Goal: Transaction & Acquisition: Download file/media

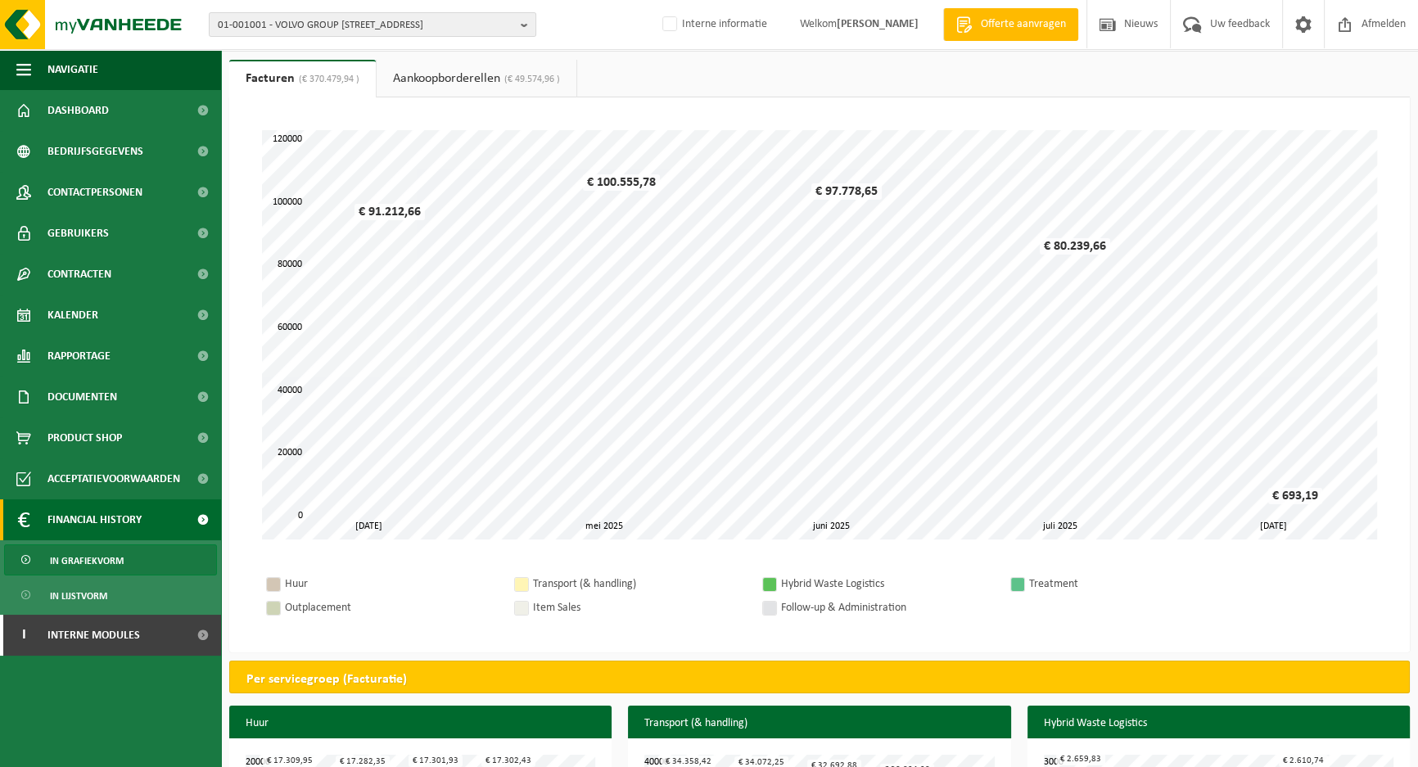
scroll to position [74, 0]
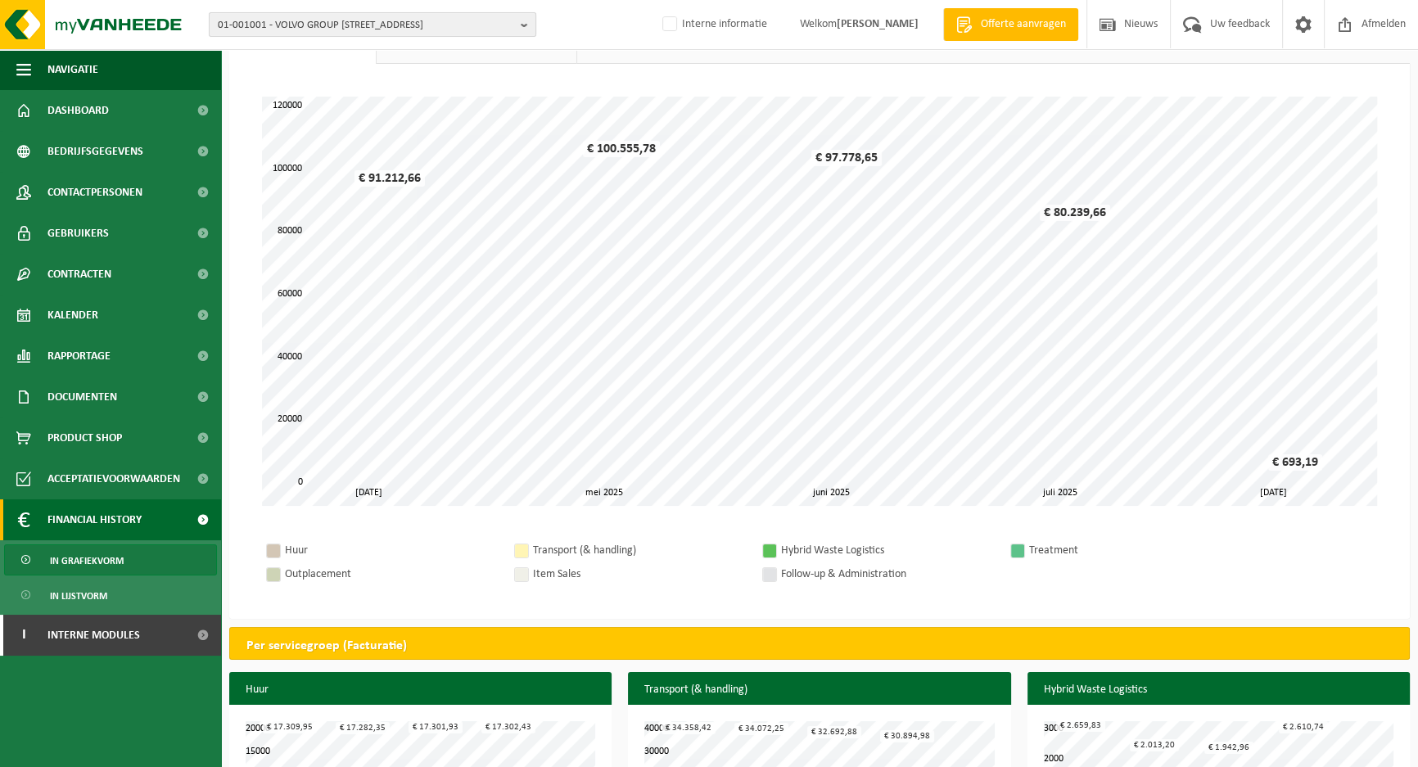
click at [378, 22] on span "01-001001 - VOLVO GROUP [STREET_ADDRESS]" at bounding box center [366, 25] width 296 height 25
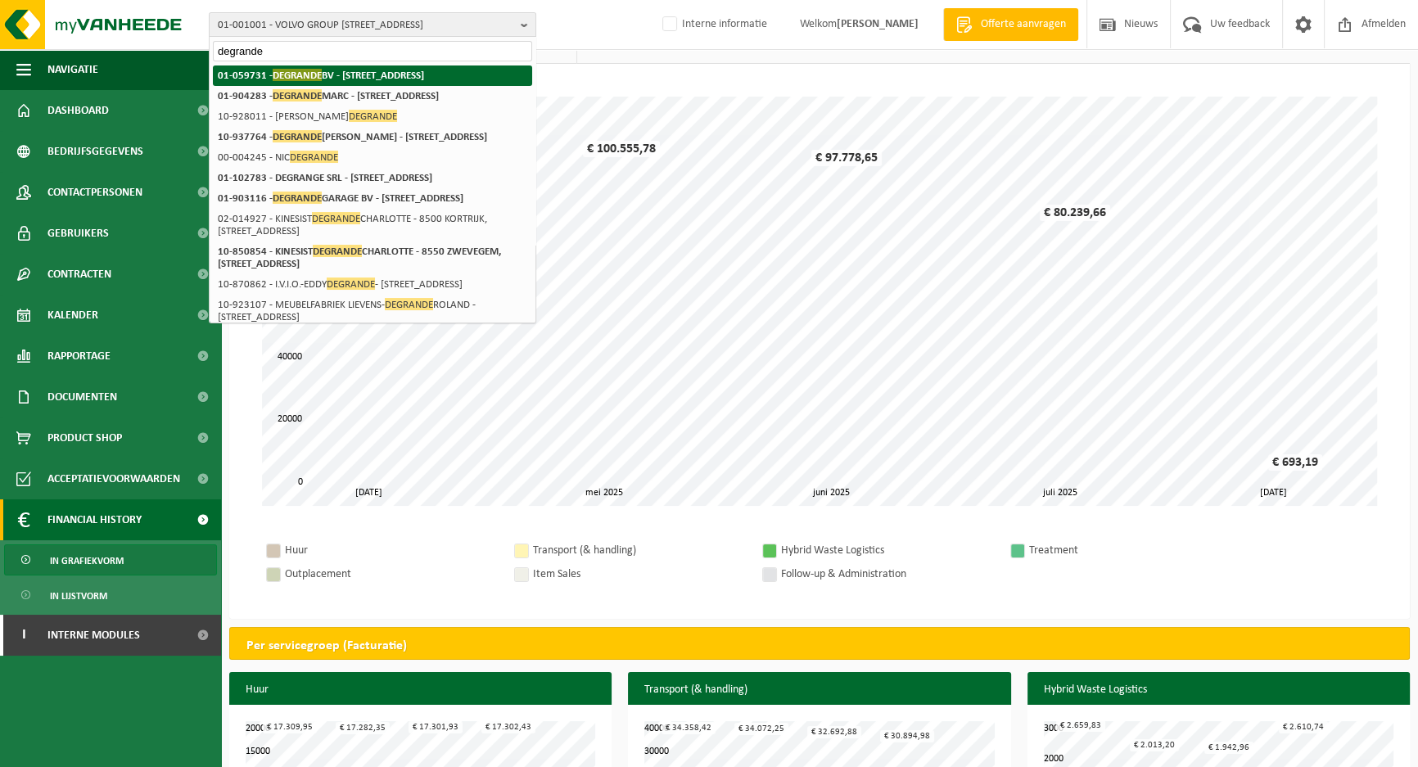
type input "degrande"
click at [402, 77] on strong "01-059731 - DEGRANDE BV - 8510 BELLEGEM, DOORNIKSERIJKSWEG 117" at bounding box center [321, 75] width 206 height 12
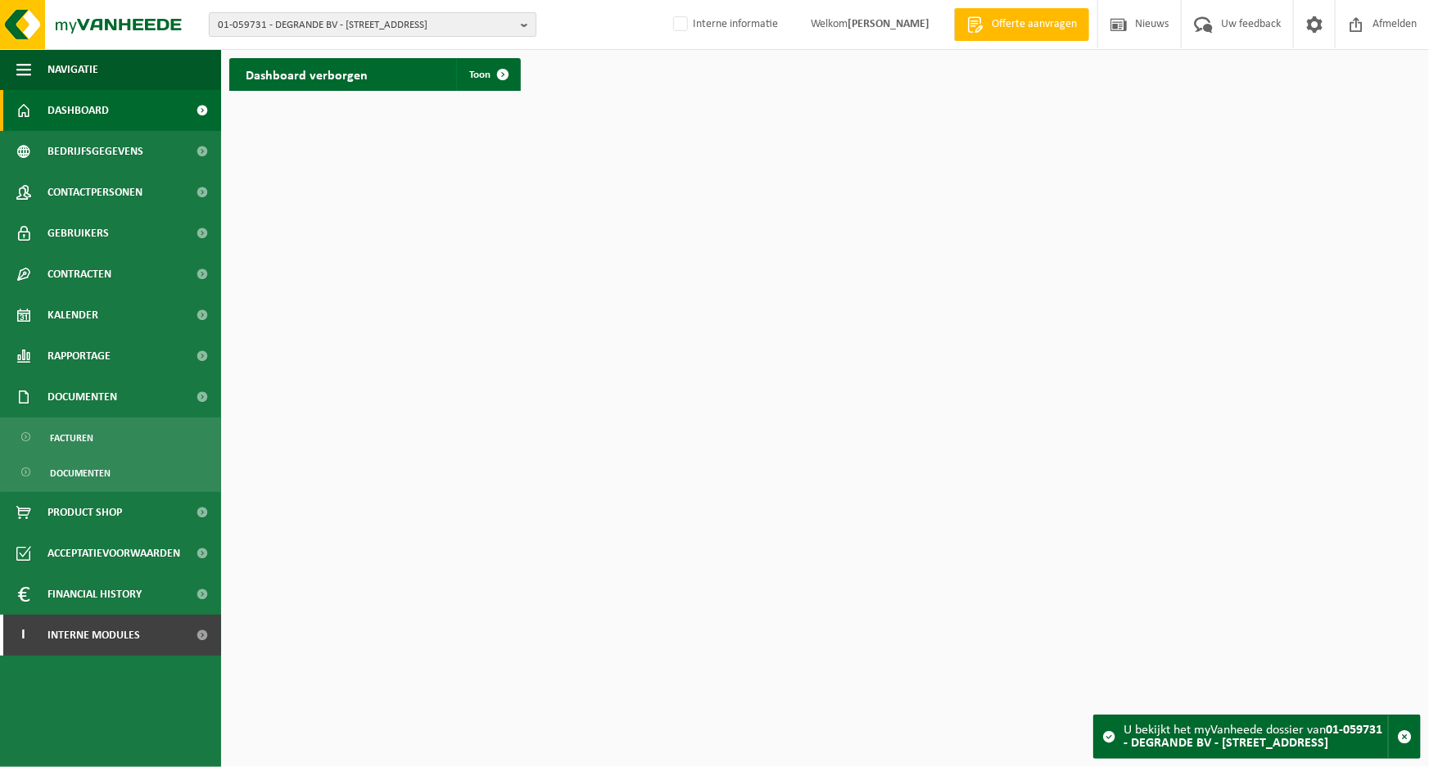
click at [327, 19] on span "01-059731 - DEGRANDE BV - 8510 BELLEGEM, DOORNIKSERIJKSWEG 117" at bounding box center [366, 25] width 296 height 25
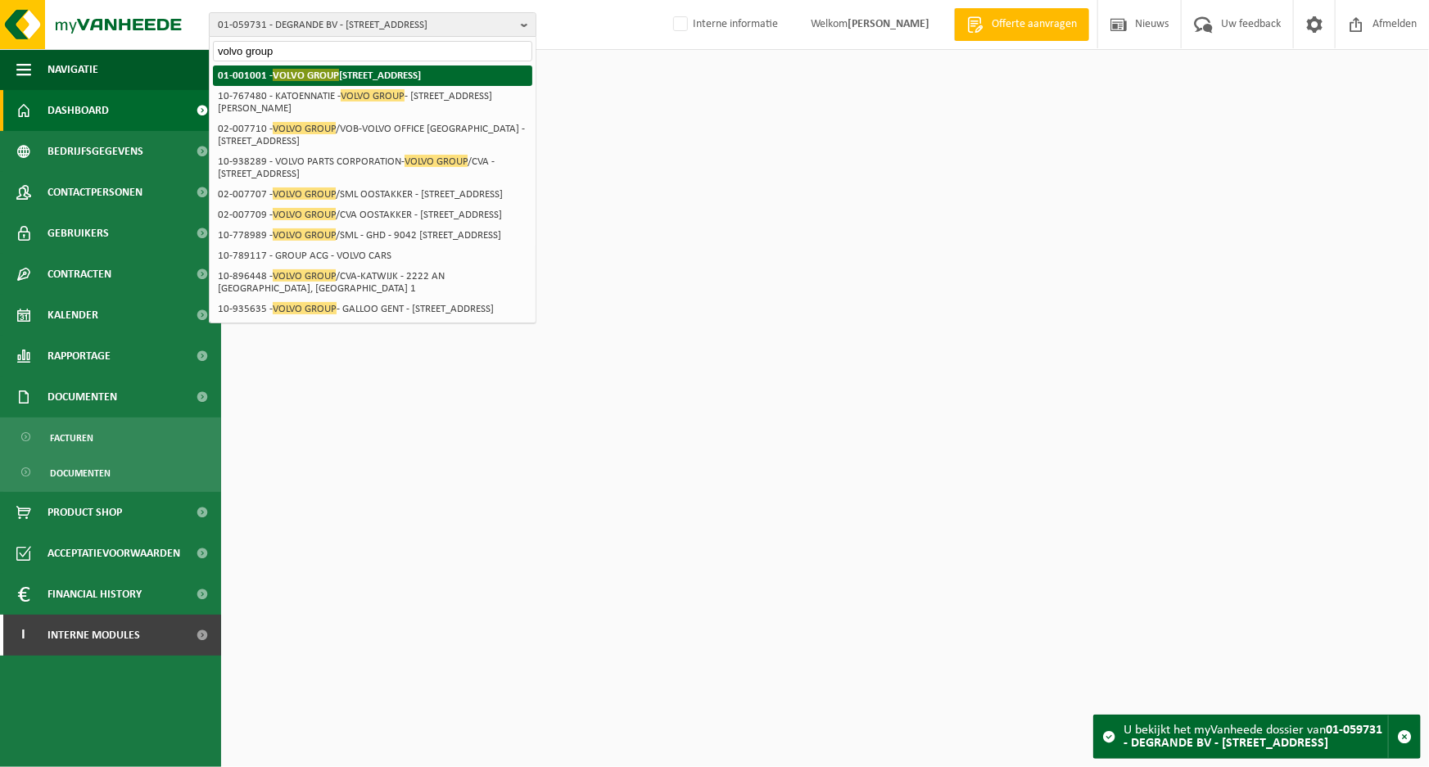
type input "volvo group"
click at [347, 82] on li "01-001001 - VOLVO GROUP BELGIUM - 9041 OOSTAKKER, SMALLEHEERWEG 31" at bounding box center [372, 75] width 319 height 20
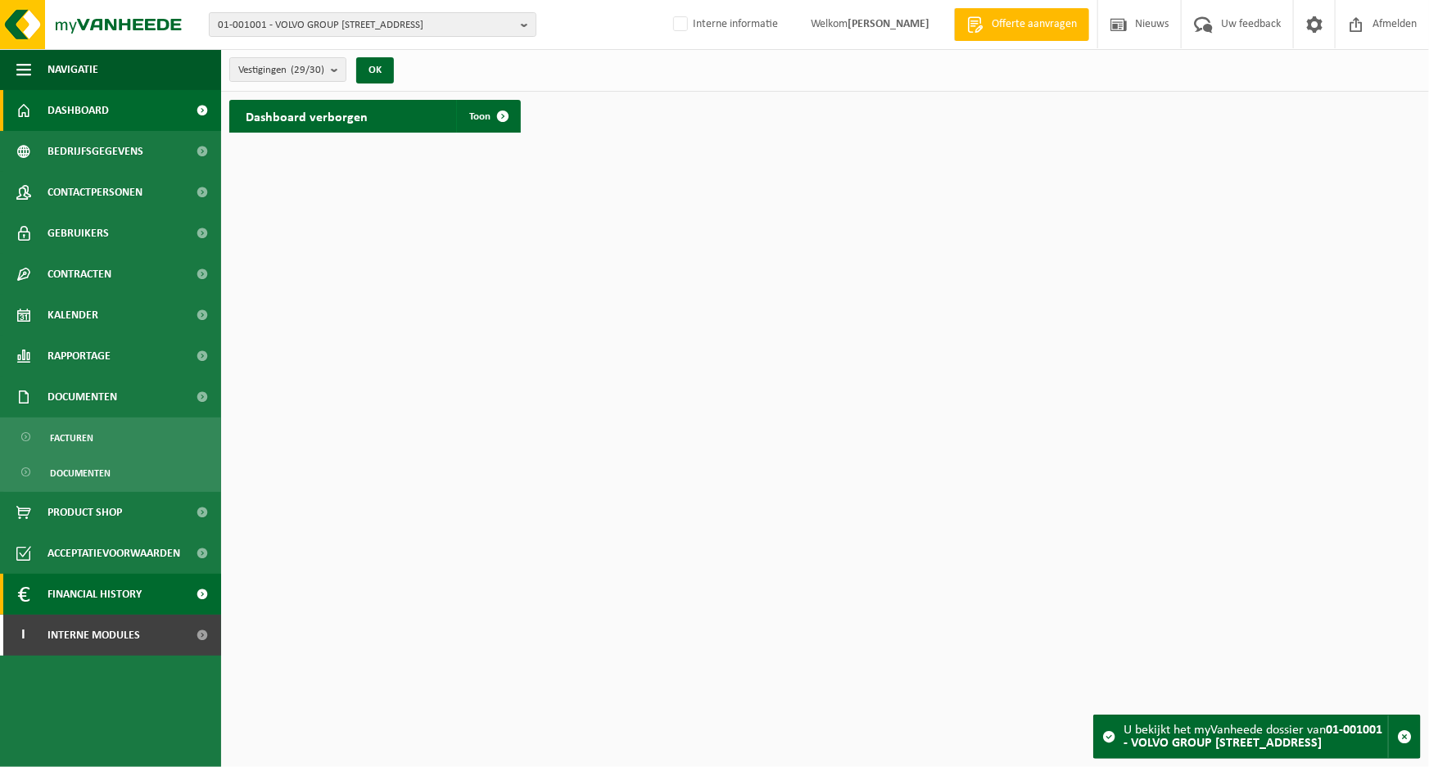
click at [87, 594] on span "Financial History" at bounding box center [94, 594] width 94 height 41
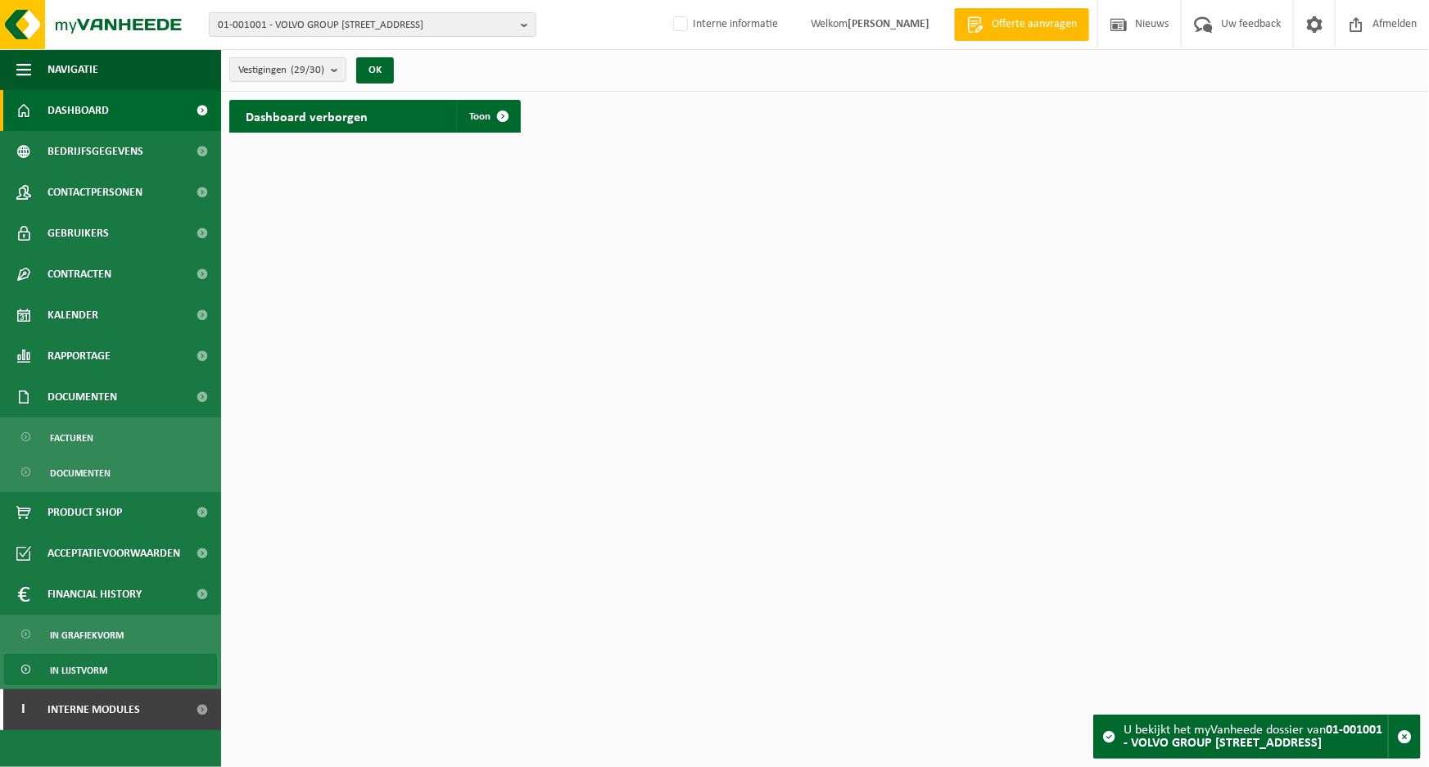
click at [82, 671] on span "In lijstvorm" at bounding box center [78, 670] width 57 height 31
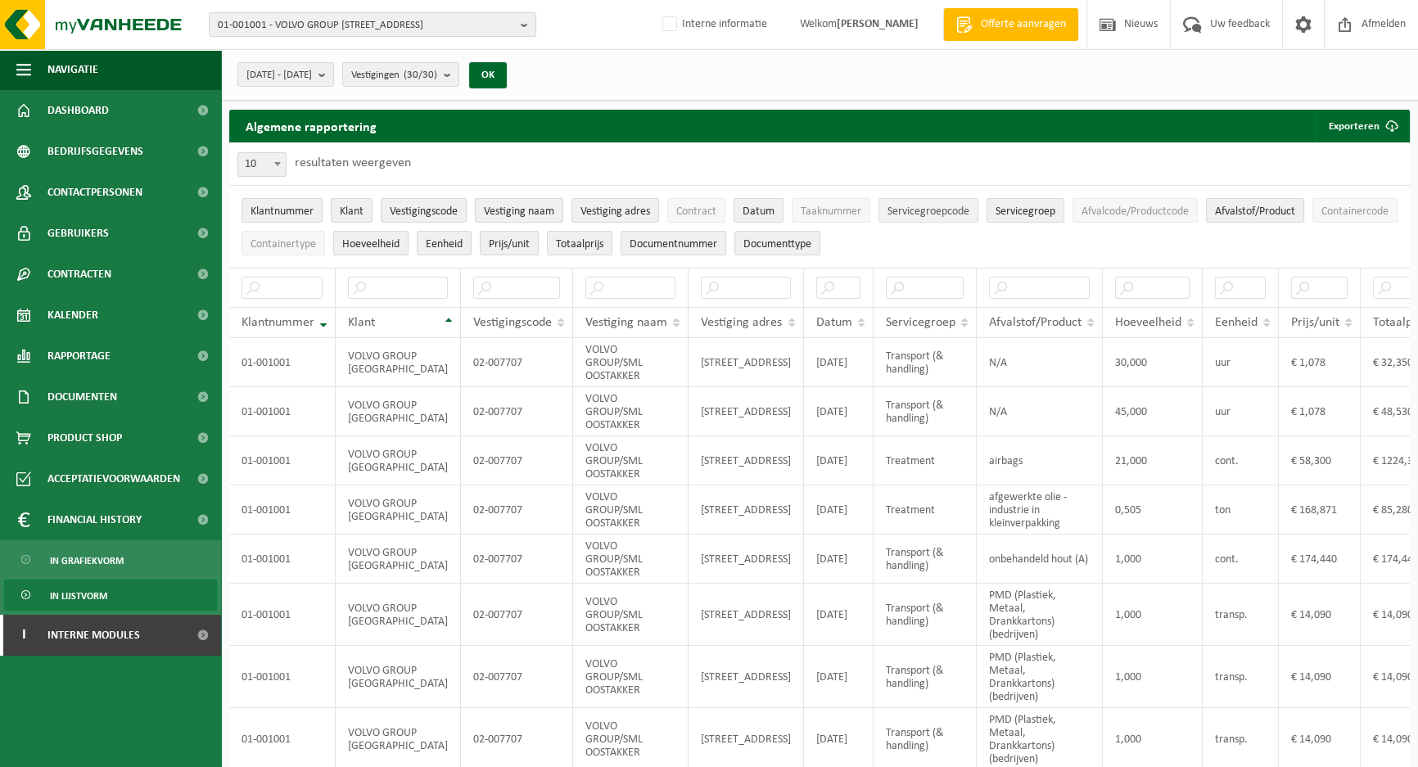
click at [939, 219] on button "Servicegroepcode" at bounding box center [928, 210] width 100 height 25
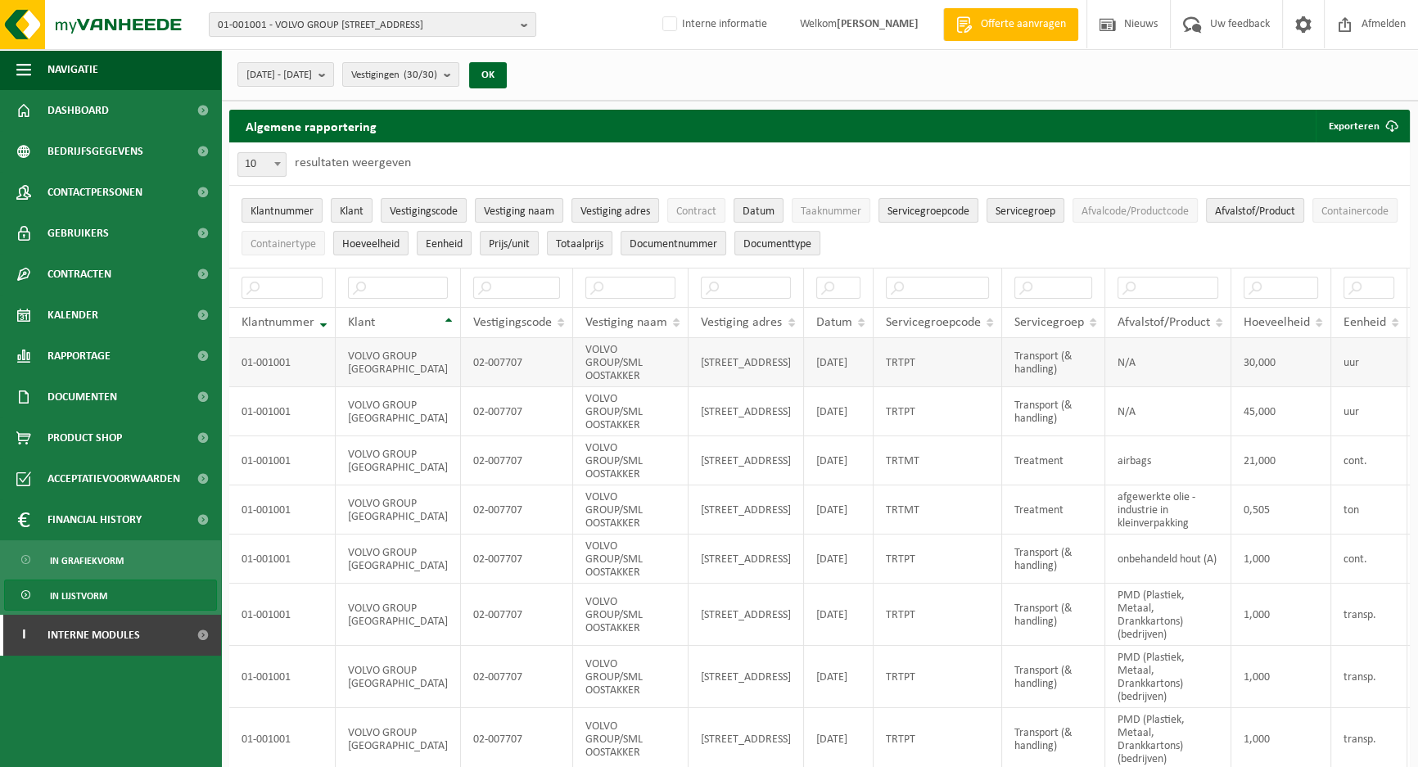
click at [874, 368] on td "TRTPT" at bounding box center [938, 362] width 129 height 49
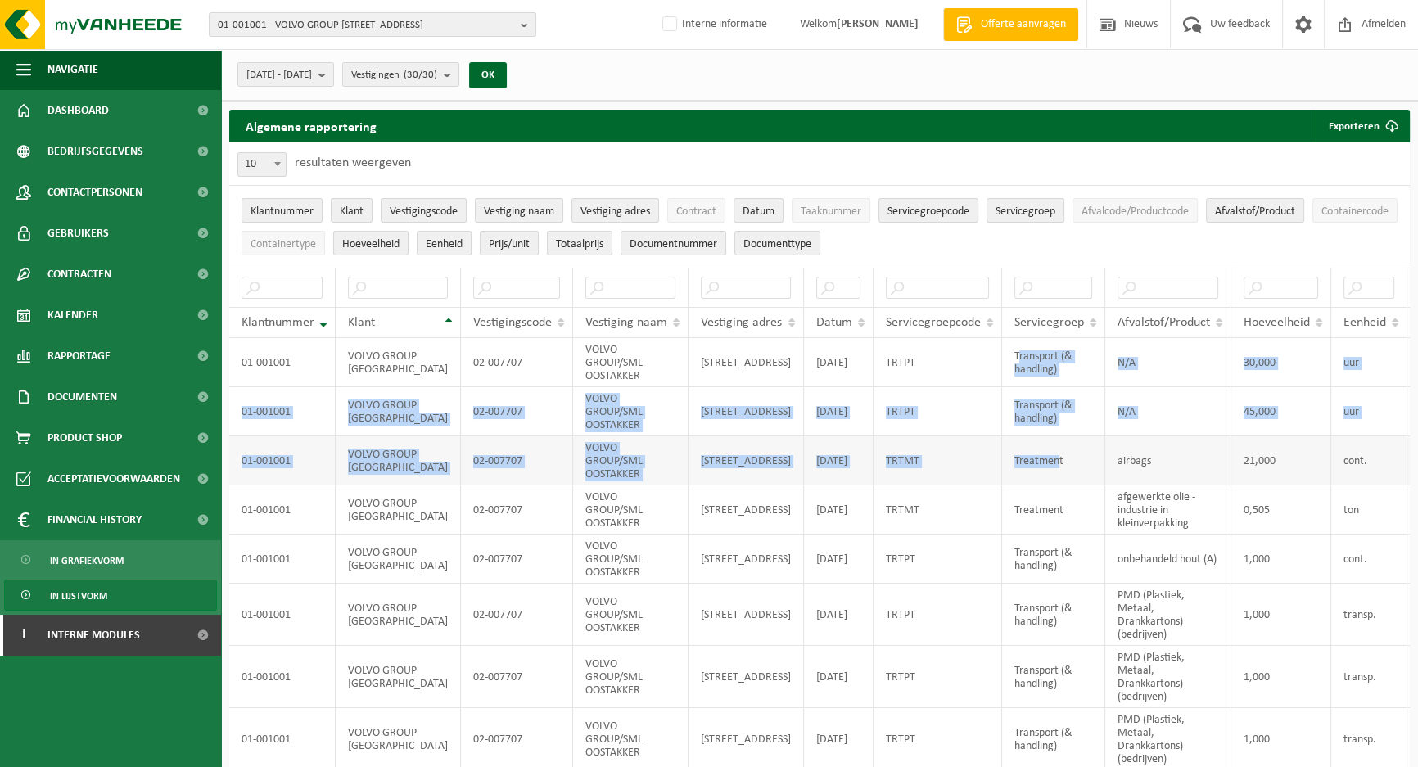
drag, startPoint x: 958, startPoint y: 356, endPoint x: 1000, endPoint y: 461, distance: 112.8
click at [1000, 458] on tbody "01-001001 VOLVO GROUP BELGIUM 02-007707 VOLVO GROUP/SML OOSTAKKER SMALLEHEERWEG…" at bounding box center [1026, 603] width 1594 height 531
drag, startPoint x: 1000, startPoint y: 470, endPoint x: 999, endPoint y: 482, distance: 12.3
click at [1002, 471] on td "Treatment" at bounding box center [1053, 460] width 103 height 49
click at [1004, 476] on td "Treatment" at bounding box center [1053, 460] width 103 height 49
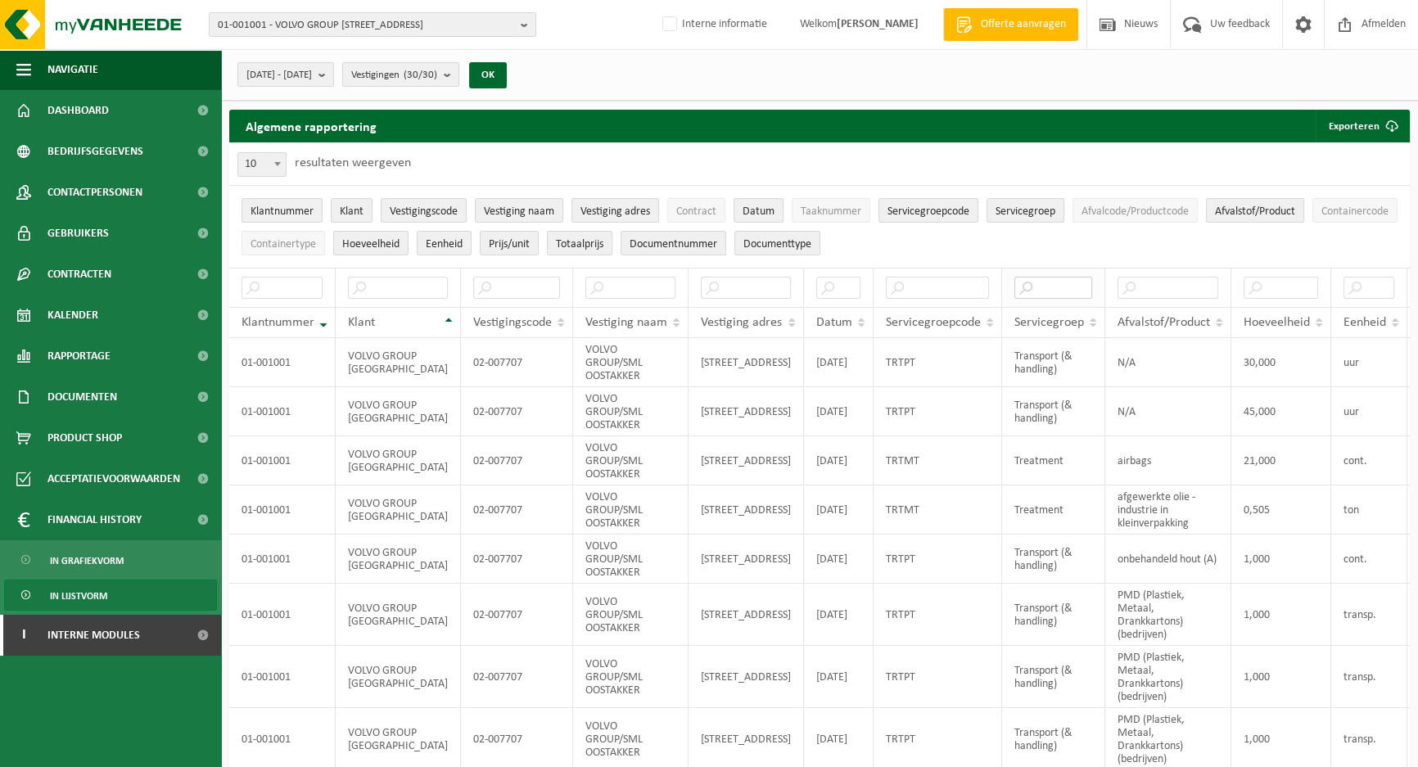
click at [1014, 291] on input "text" at bounding box center [1053, 288] width 78 height 22
click at [1014, 288] on input "text" at bounding box center [1053, 288] width 78 height 22
click at [1194, 201] on button "Afvalcode/Productcode" at bounding box center [1135, 210] width 125 height 25
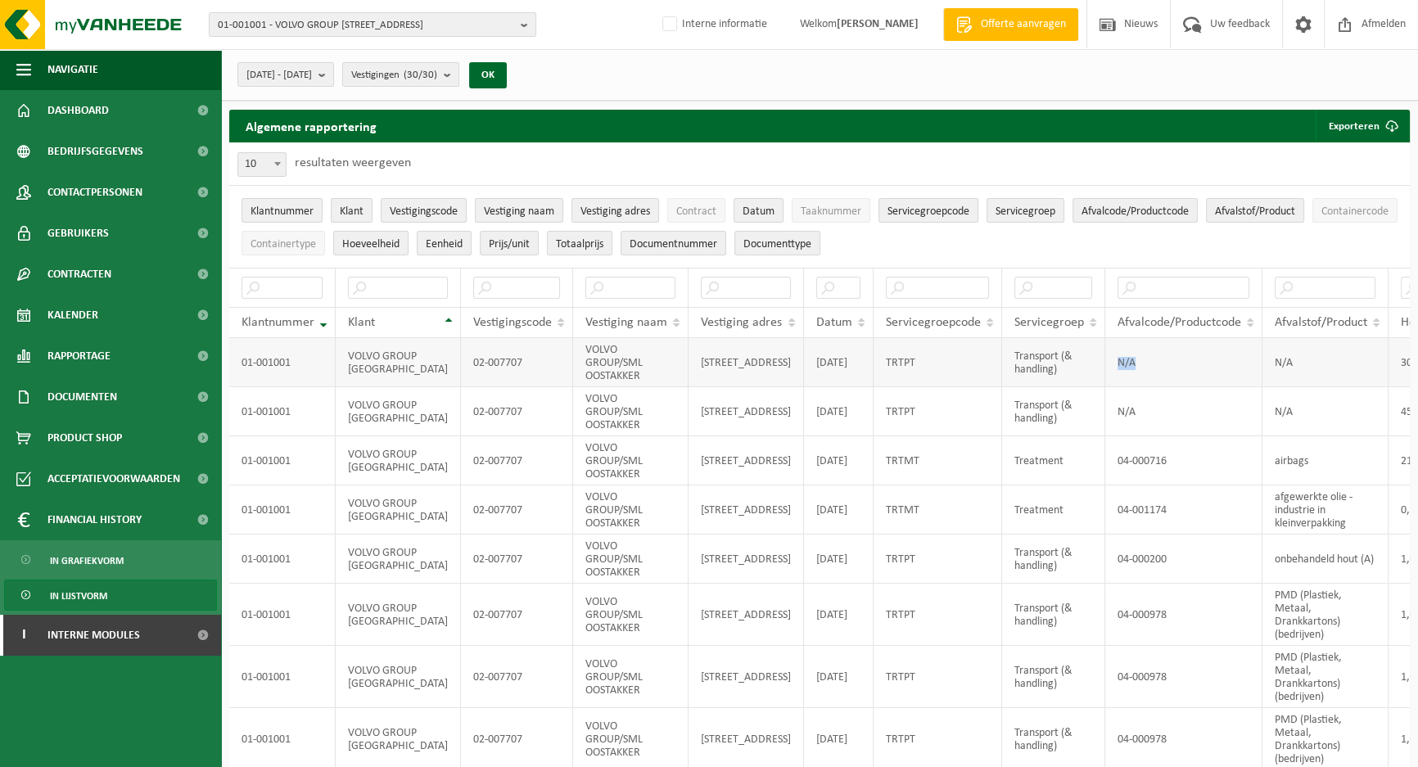
drag, startPoint x: 1081, startPoint y: 359, endPoint x: 1021, endPoint y: 364, distance: 60.0
click at [1021, 364] on tr "01-001001 VOLVO GROUP BELGIUM 02-007707 VOLVO GROUP/SML OOSTAKKER SMALLEHEERWEG…" at bounding box center [1104, 362] width 1751 height 49
click at [1105, 366] on td "N/A" at bounding box center [1183, 362] width 157 height 49
click at [1401, 284] on input "text" at bounding box center [1438, 288] width 75 height 22
click at [316, 245] on span "Containertype" at bounding box center [283, 244] width 65 height 12
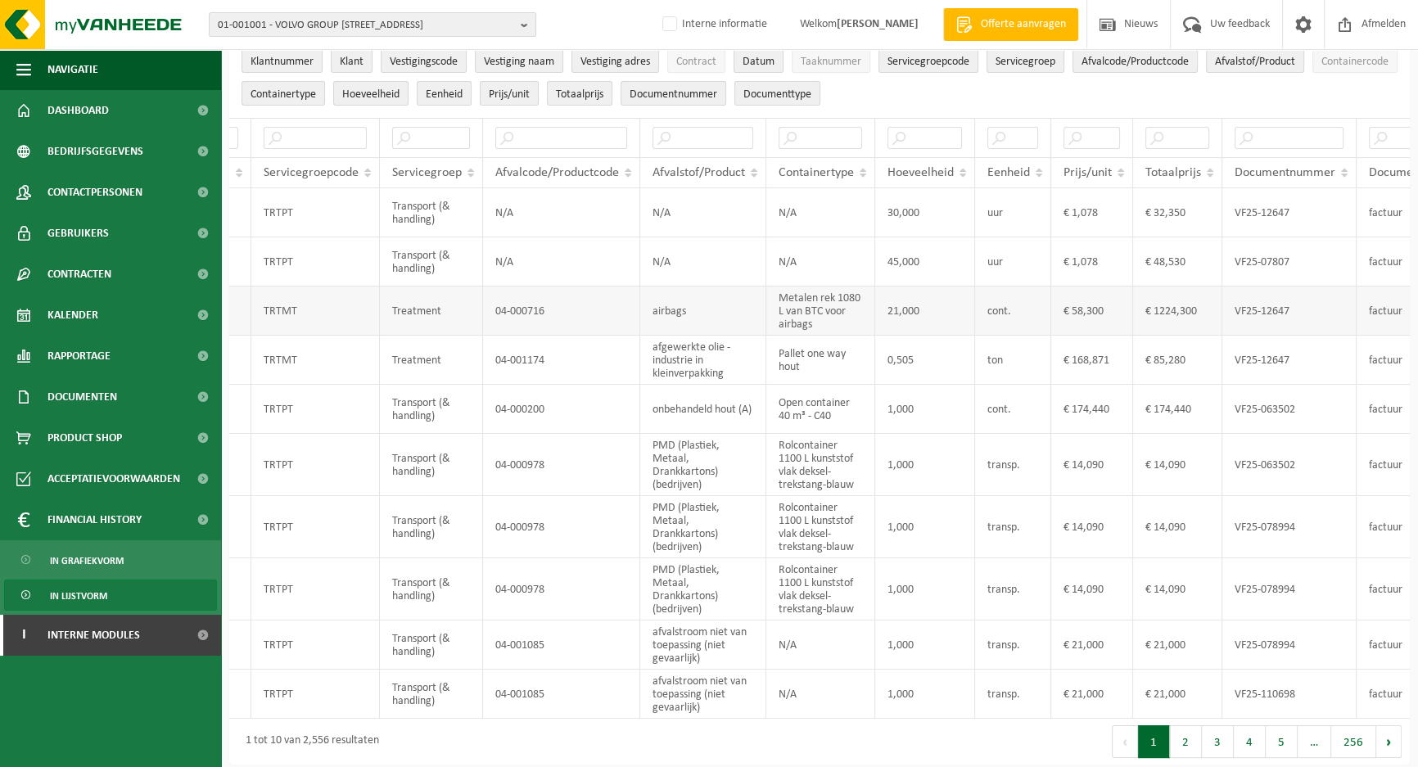
scroll to position [148, 0]
click at [987, 141] on input "text" at bounding box center [1012, 140] width 51 height 22
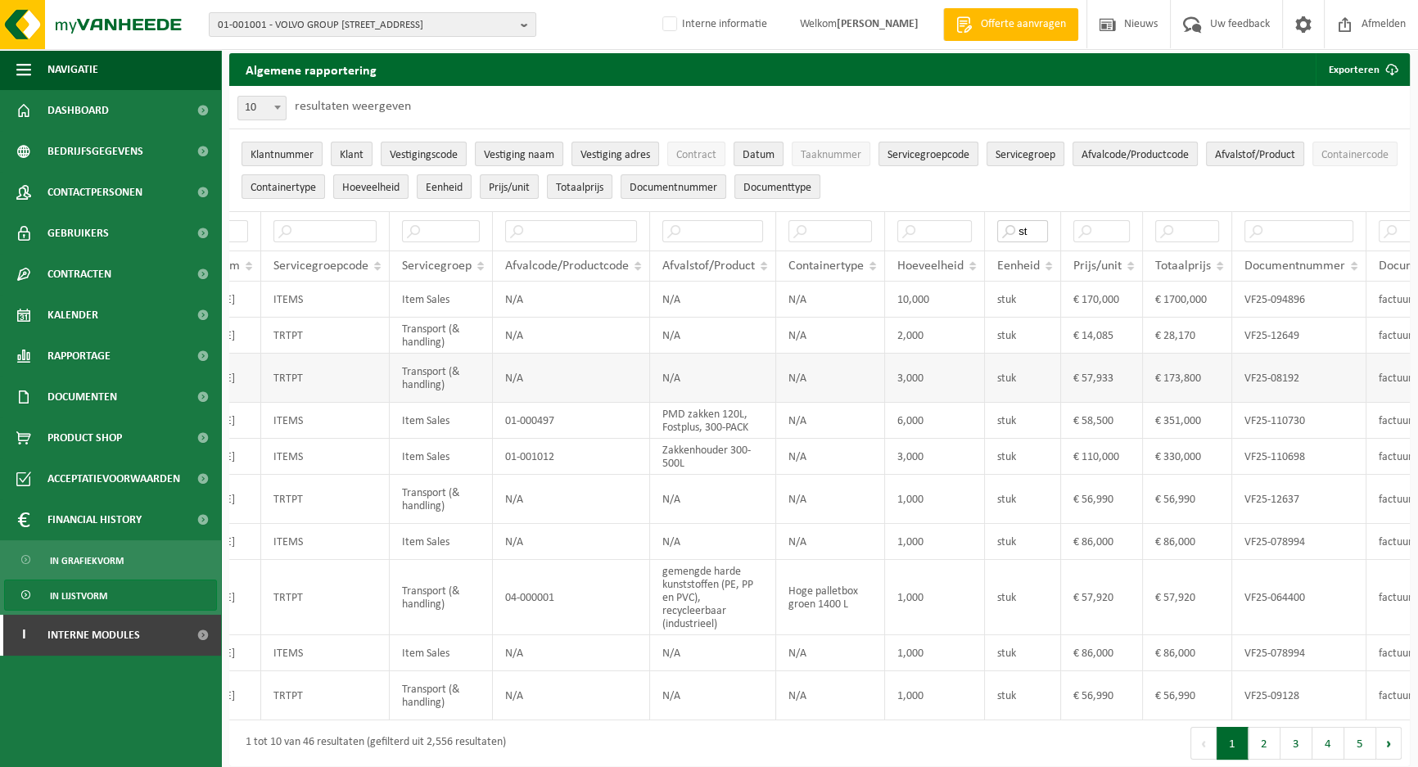
scroll to position [0, 0]
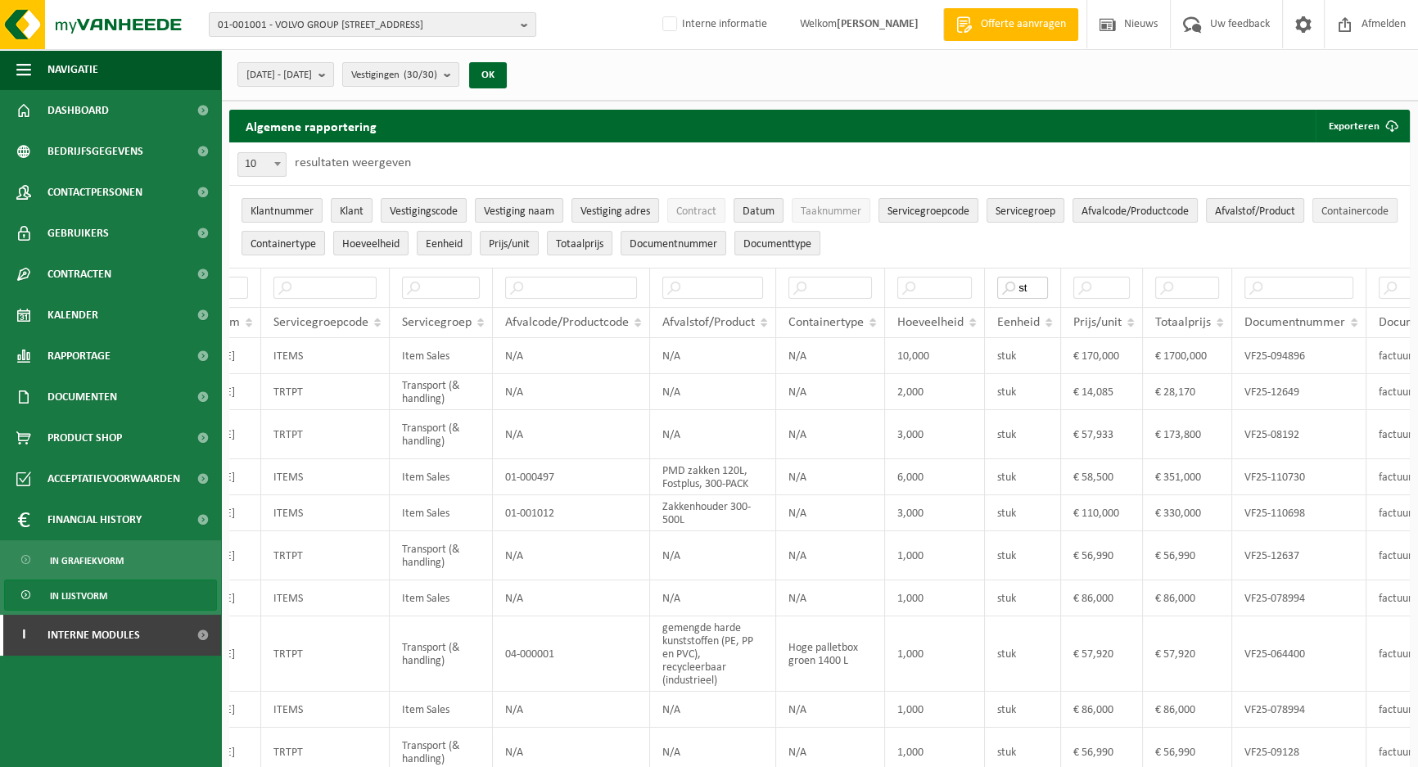
type input "st"
click at [1321, 218] on span "Containercode" at bounding box center [1354, 211] width 67 height 12
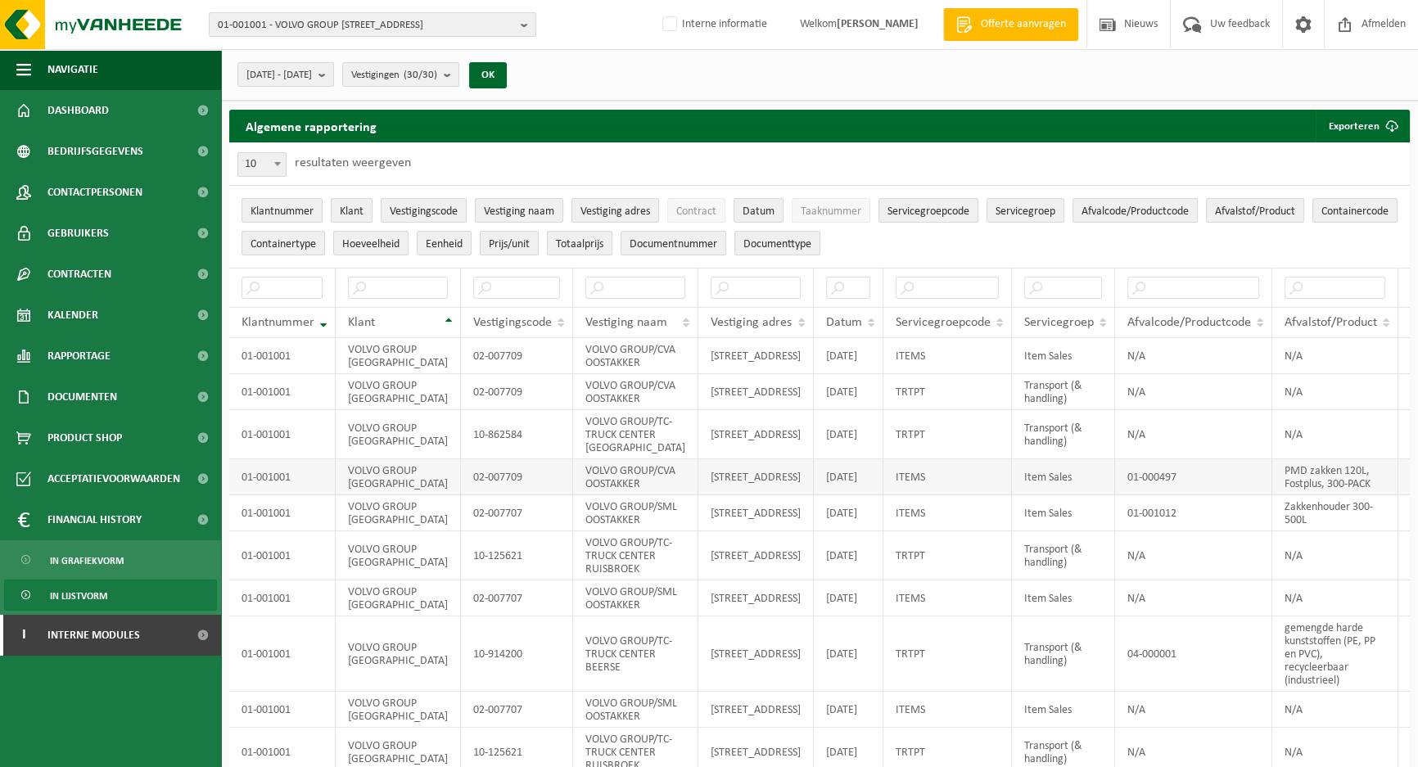
click at [1115, 495] on td "01-000497" at bounding box center [1193, 477] width 157 height 36
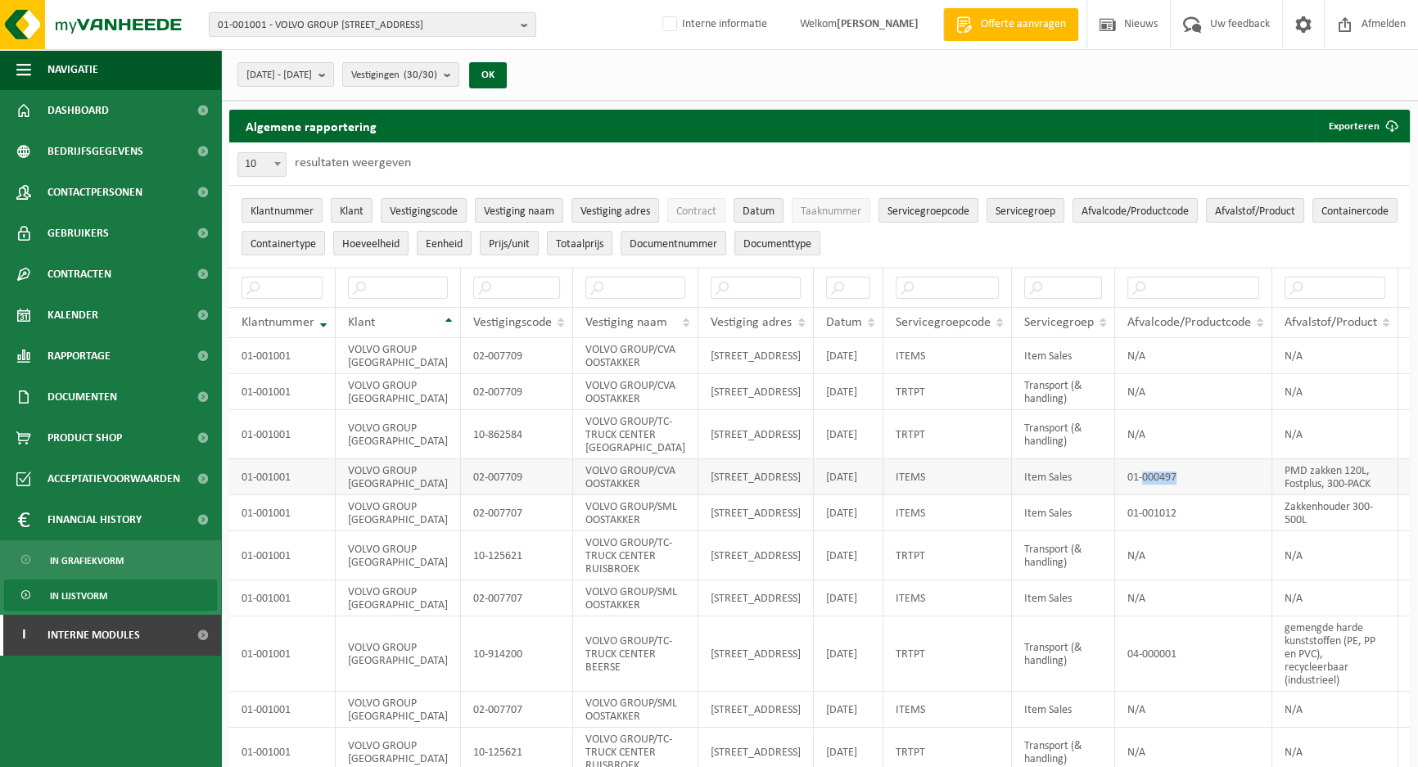
click at [1115, 495] on td "01-000497" at bounding box center [1193, 477] width 157 height 36
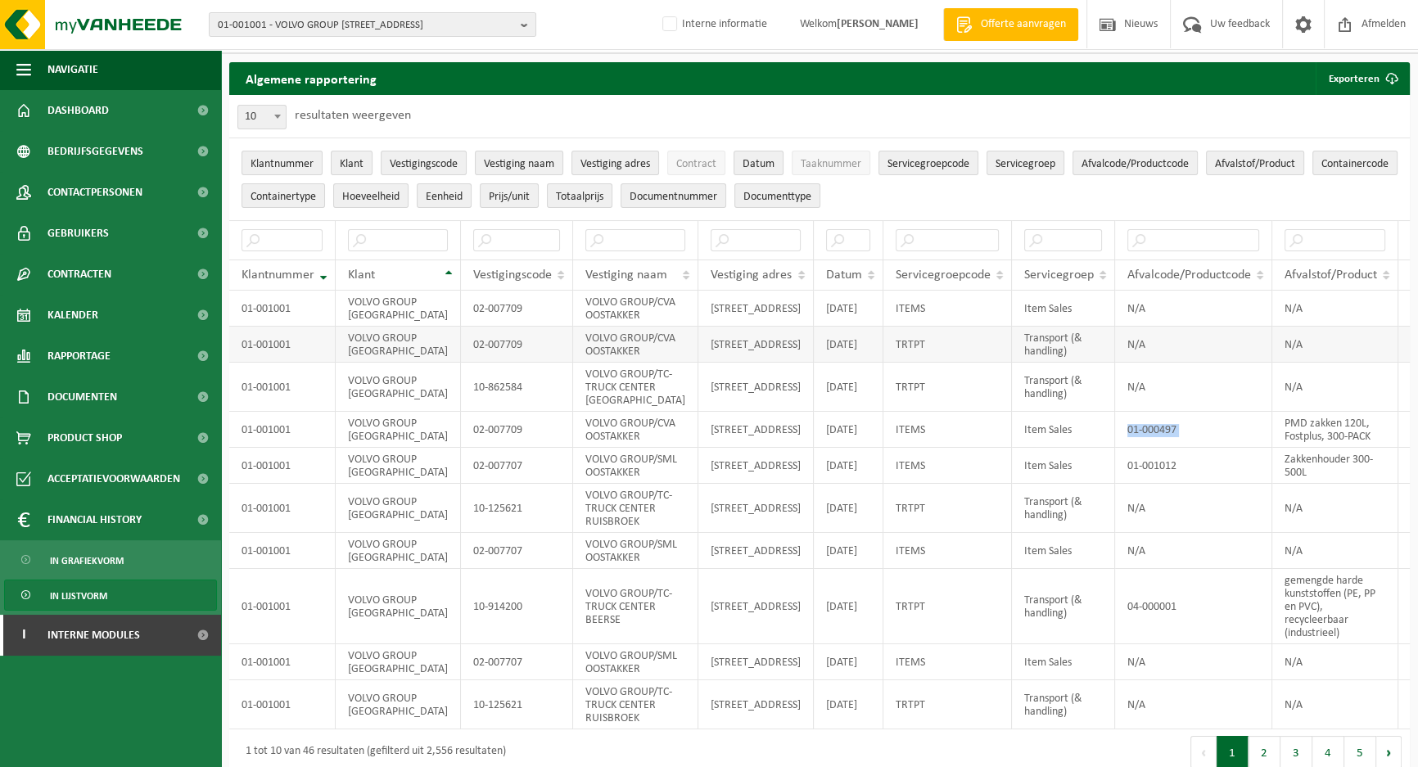
scroll to position [74, 0]
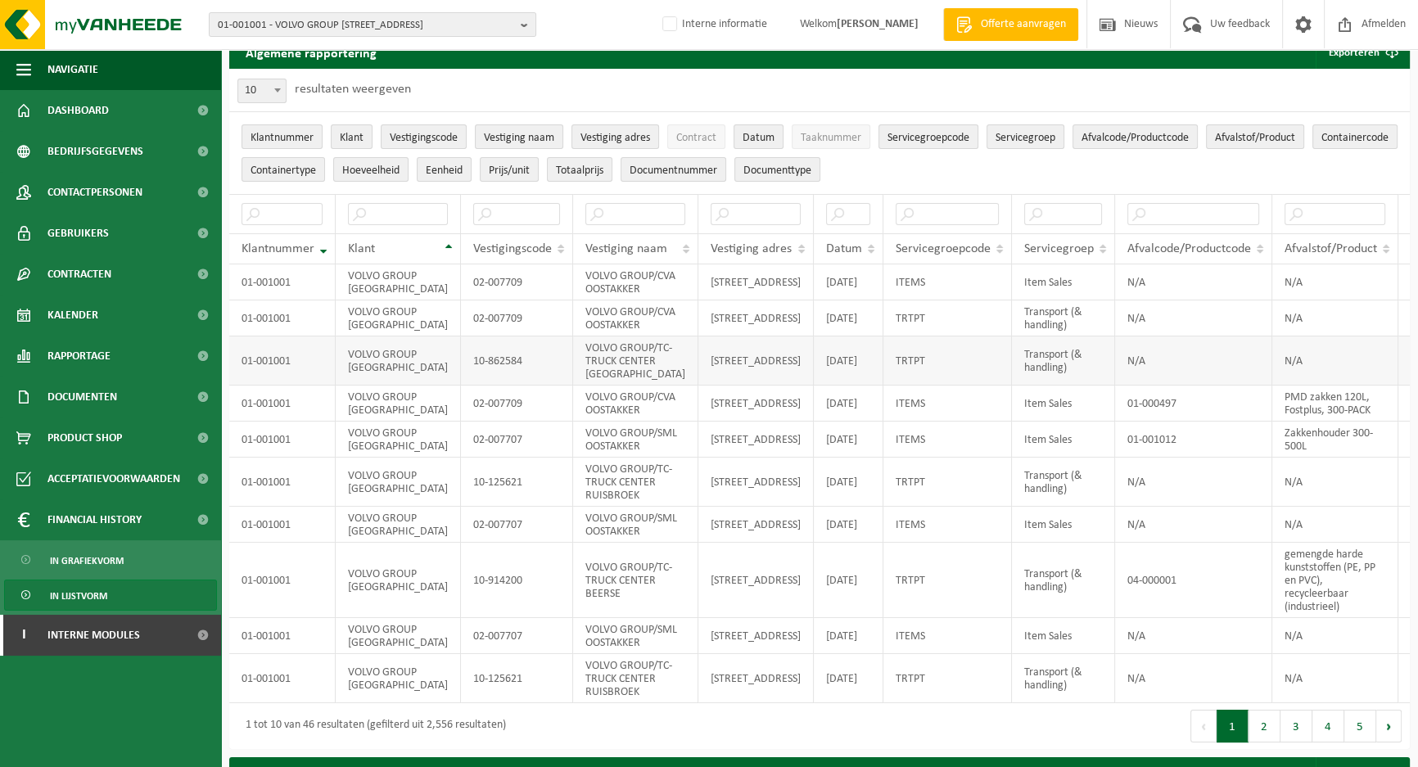
click at [1127, 367] on td "N/A" at bounding box center [1193, 360] width 157 height 49
click at [1179, 288] on td "N/A" at bounding box center [1193, 282] width 157 height 36
click at [19, 65] on span "button" at bounding box center [23, 69] width 15 height 41
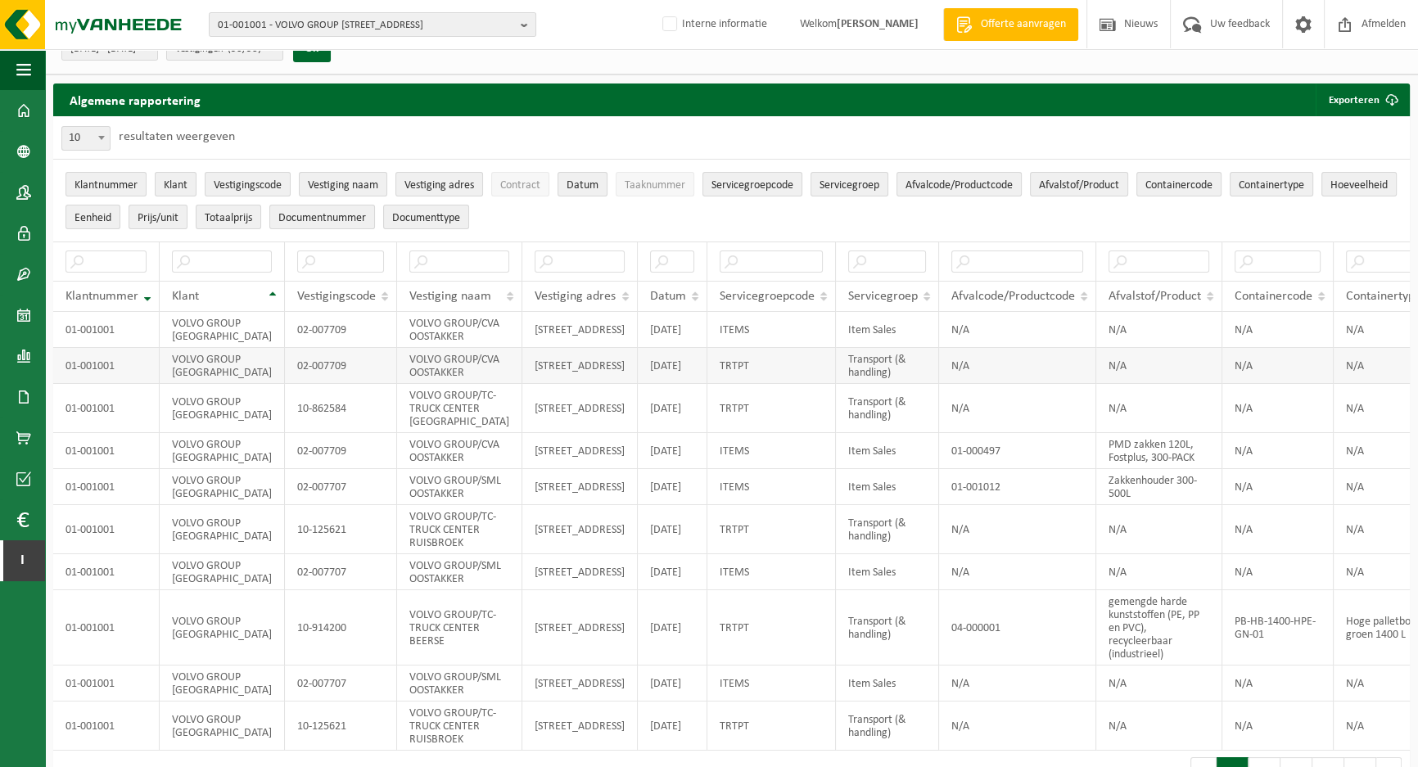
scroll to position [0, 0]
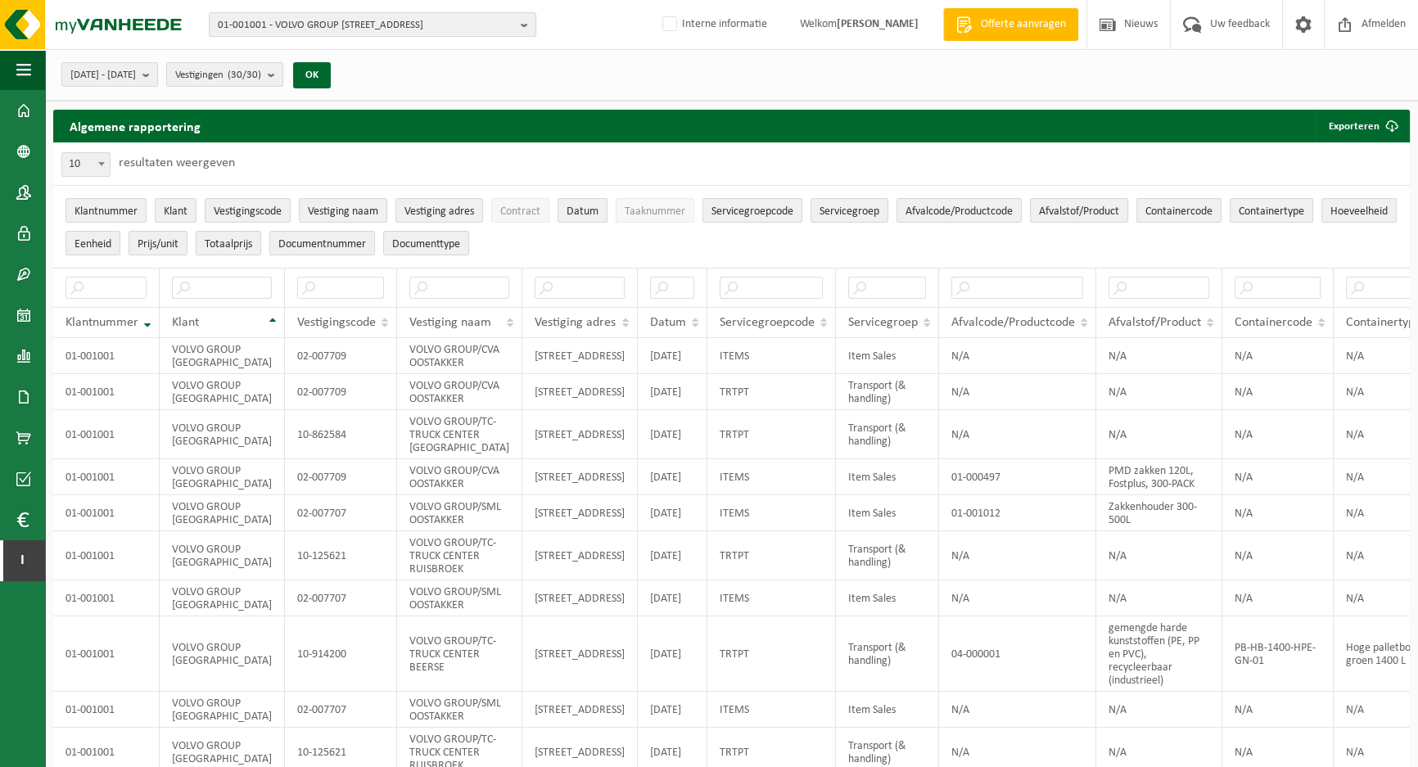
click at [620, 247] on ul "Klantnummer Klant Vestigingscode Vestiging naam Vestiging adres Contract Datum …" at bounding box center [731, 227] width 1357 height 82
click at [442, 23] on span "01-001001 - VOLVO GROUP BELGIUM - 9041 OOSTAKKER, SMALLEHEERWEG 31" at bounding box center [366, 25] width 296 height 25
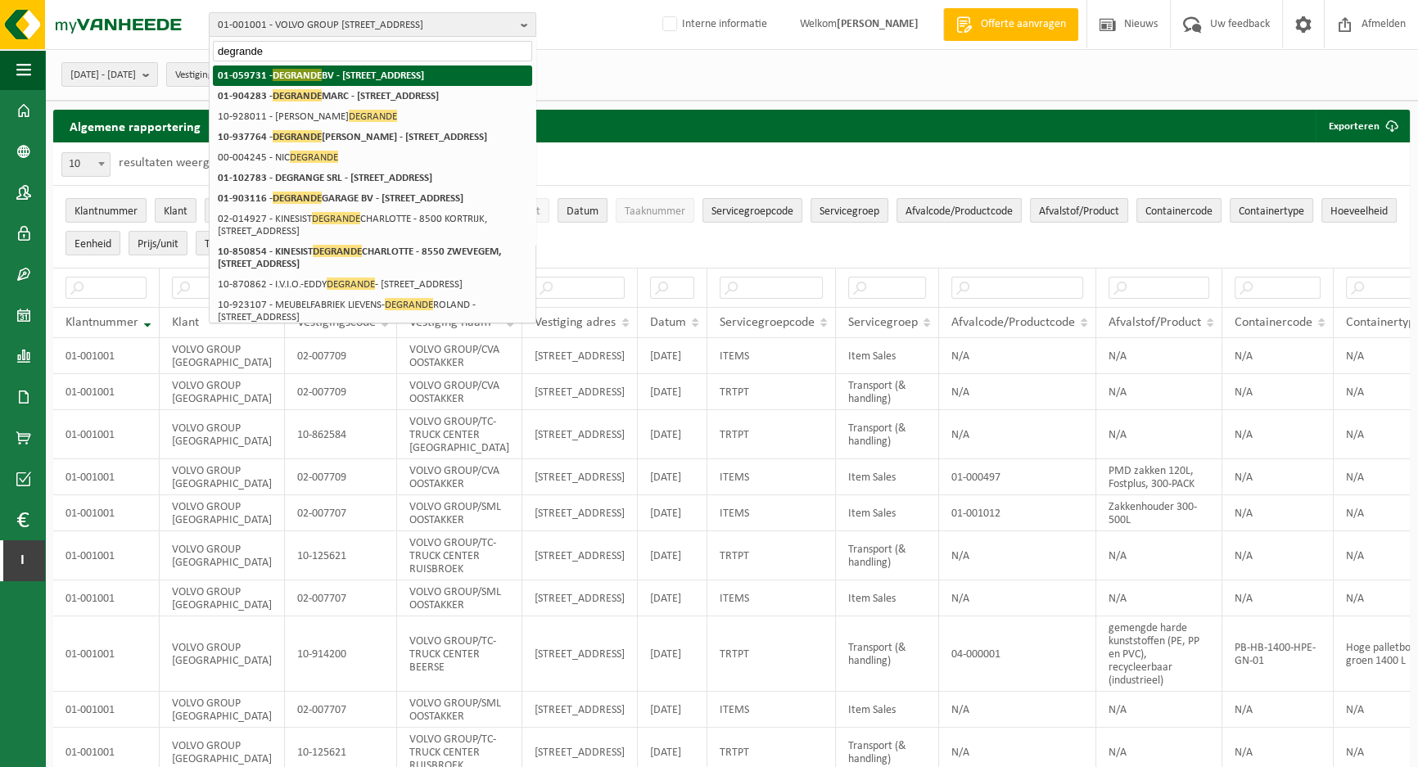
type input "degrande"
click at [359, 83] on li "01-059731 - DEGRANDE BV - 8510 BELLEGEM, DOORNIKSERIJKSWEG 117" at bounding box center [372, 75] width 319 height 20
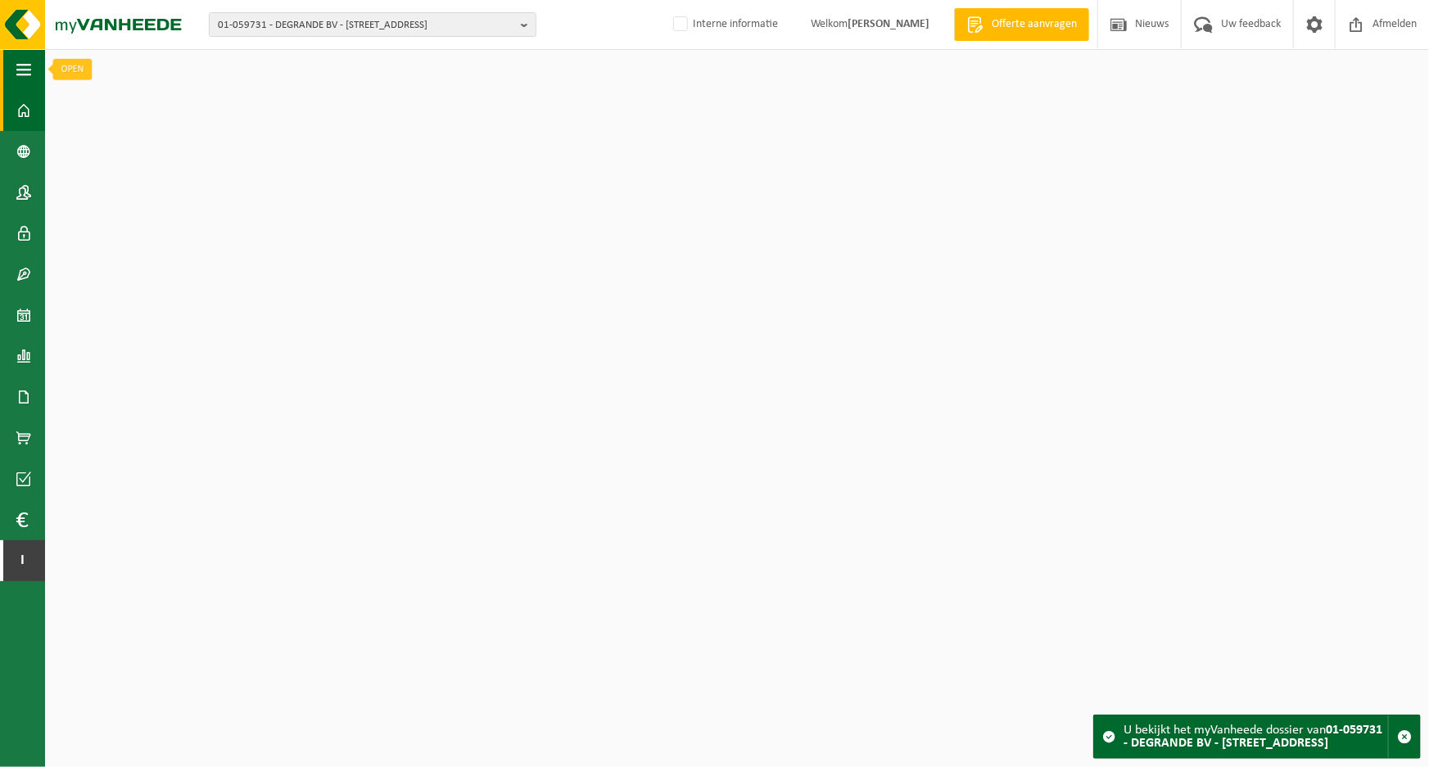
click at [24, 74] on span "button" at bounding box center [23, 69] width 15 height 41
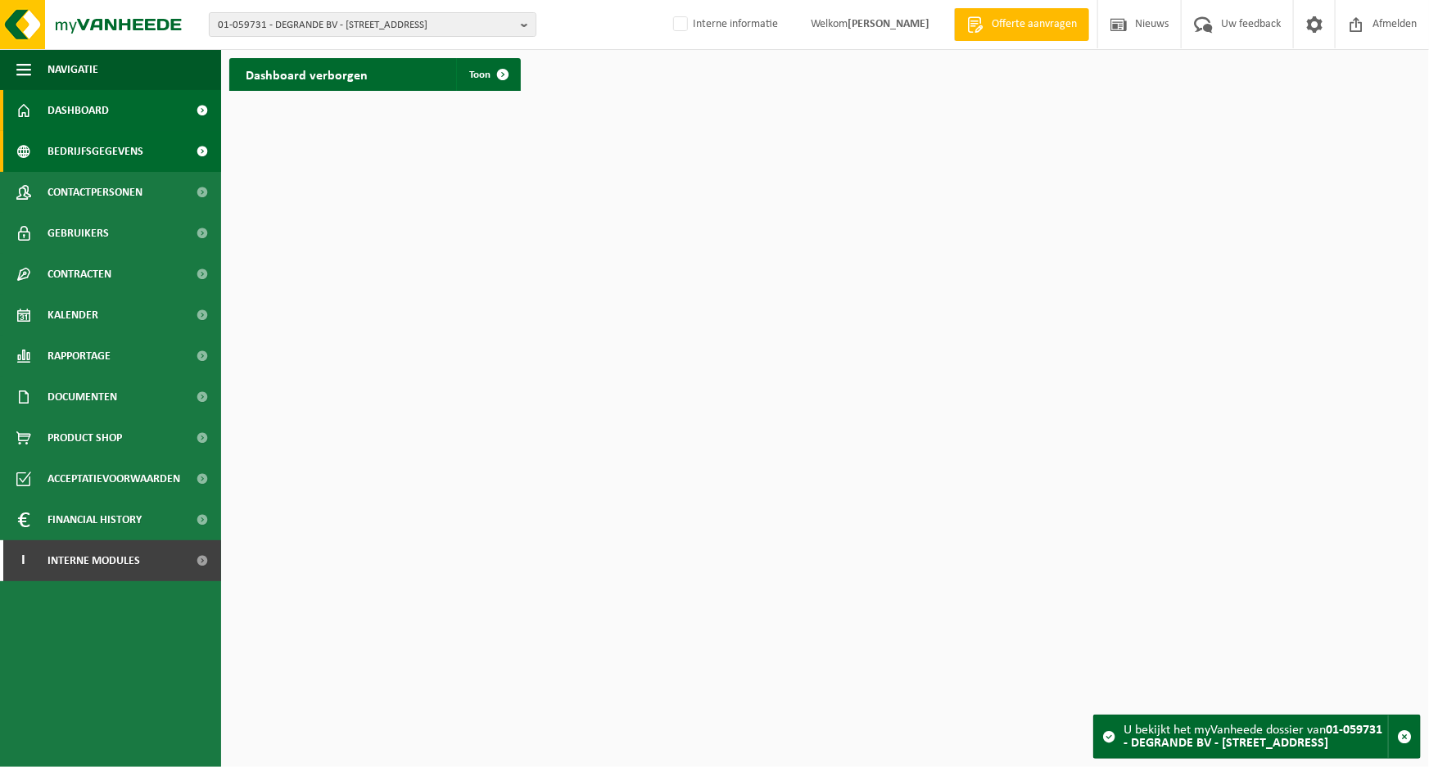
click at [112, 160] on span "Bedrijfsgegevens" at bounding box center [95, 151] width 96 height 41
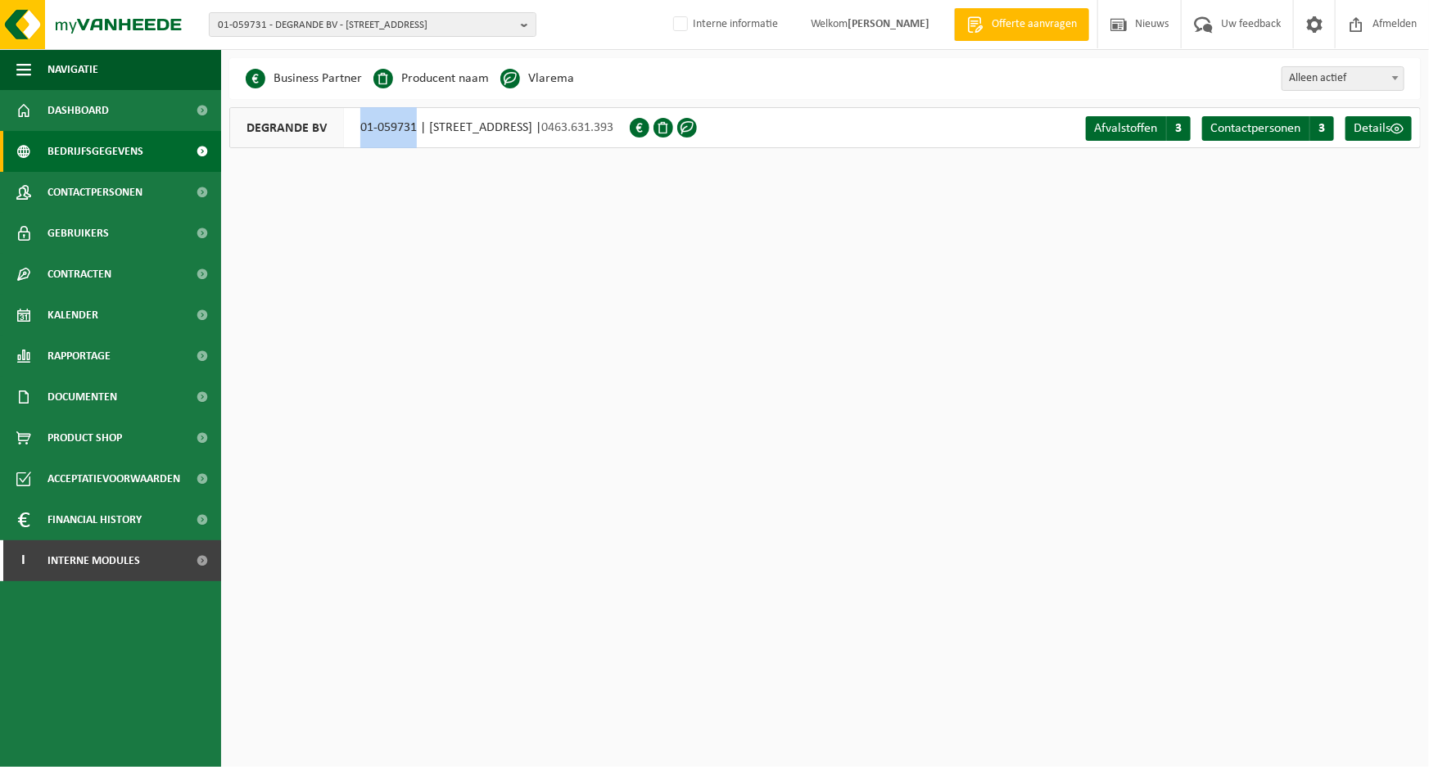
drag, startPoint x: 417, startPoint y: 130, endPoint x: 359, endPoint y: 131, distance: 57.3
click at [359, 131] on div "DEGRANDE BV 01-059731 | [STREET_ADDRESS] | 0463.631.393" at bounding box center [429, 127] width 400 height 41
copy div "01-059731"
click at [377, 204] on html "01-059731 - DEGRANDE BV - [STREET_ADDRESS] BV - [STREET_ADDRESS] [PERSON_NAME] …" at bounding box center [714, 383] width 1429 height 767
drag, startPoint x: 417, startPoint y: 131, endPoint x: 361, endPoint y: 129, distance: 55.7
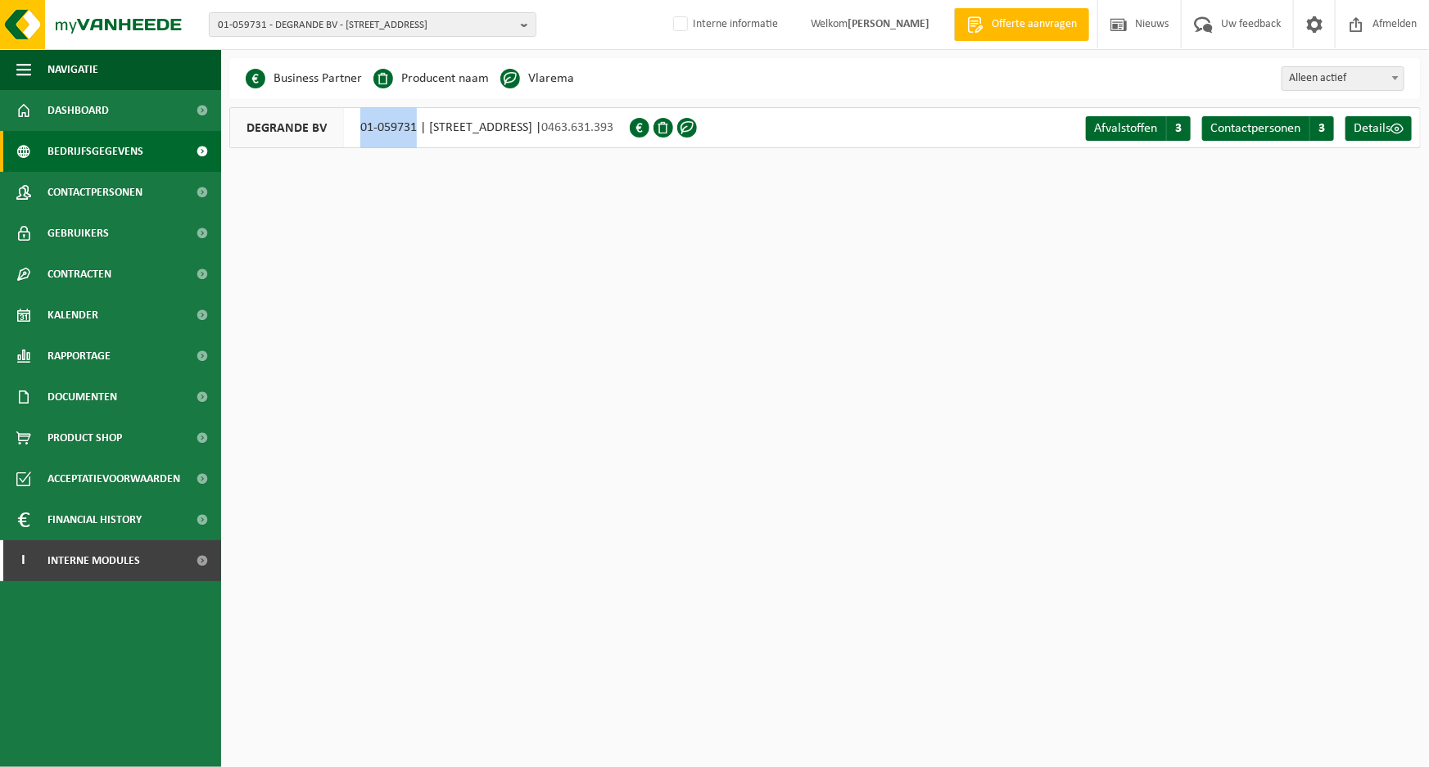
click at [361, 129] on div "DEGRANDE BV 01-059731 | DOORNIKSERIJKSWEG 117, 8510 BELLEGEM | 0463.631.393" at bounding box center [429, 127] width 400 height 41
copy div "01-059731"
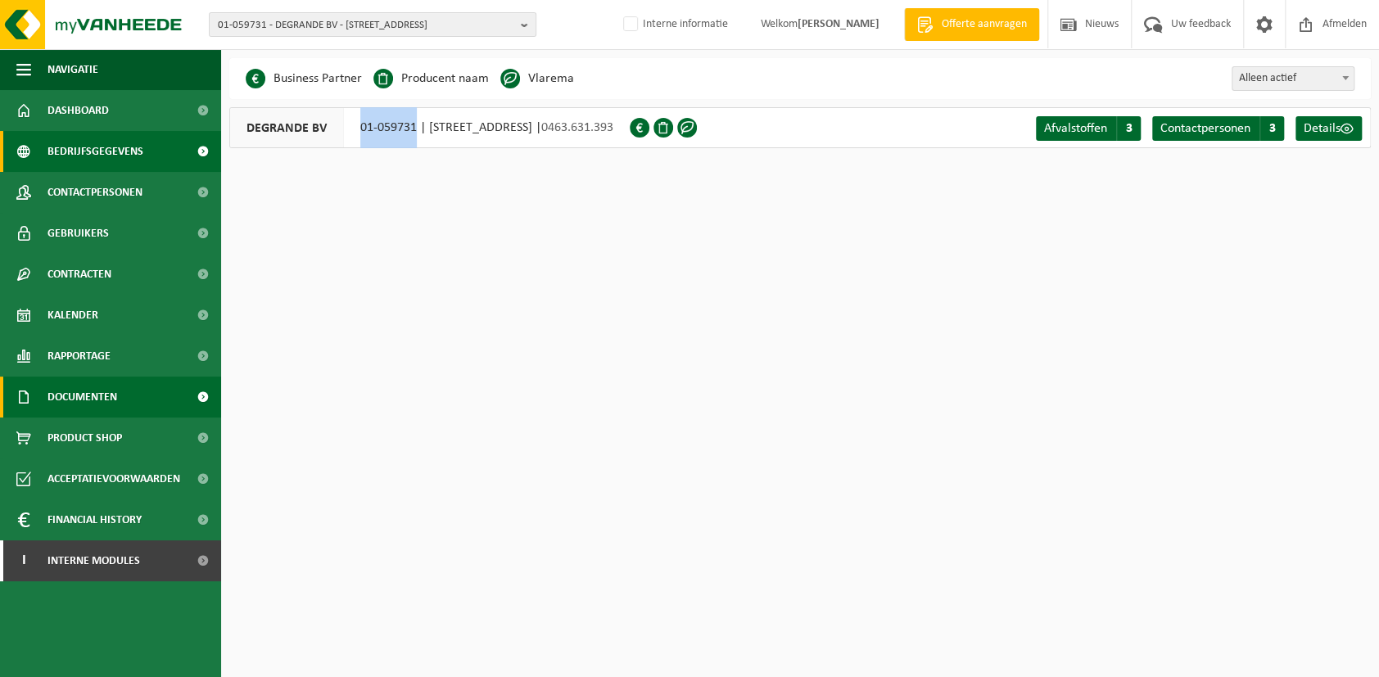
click at [106, 399] on span "Documenten" at bounding box center [82, 397] width 70 height 41
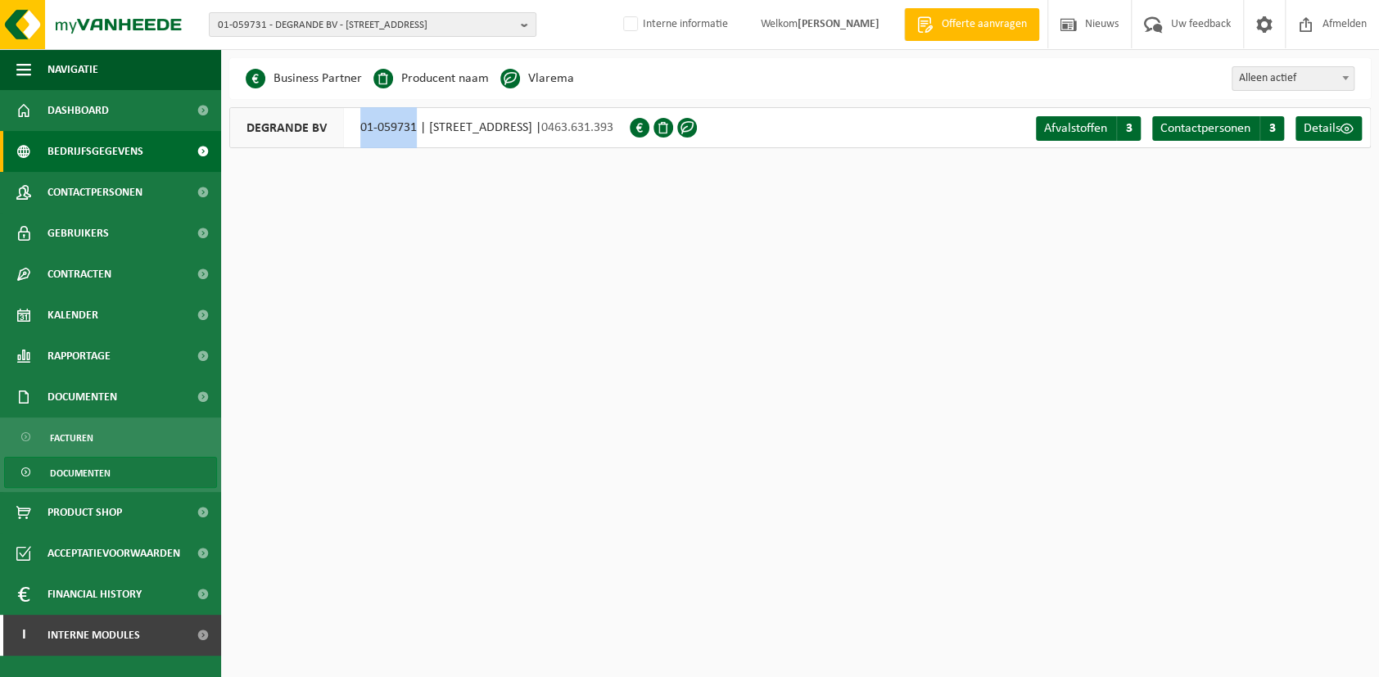
click at [84, 481] on span "Documenten" at bounding box center [80, 473] width 61 height 31
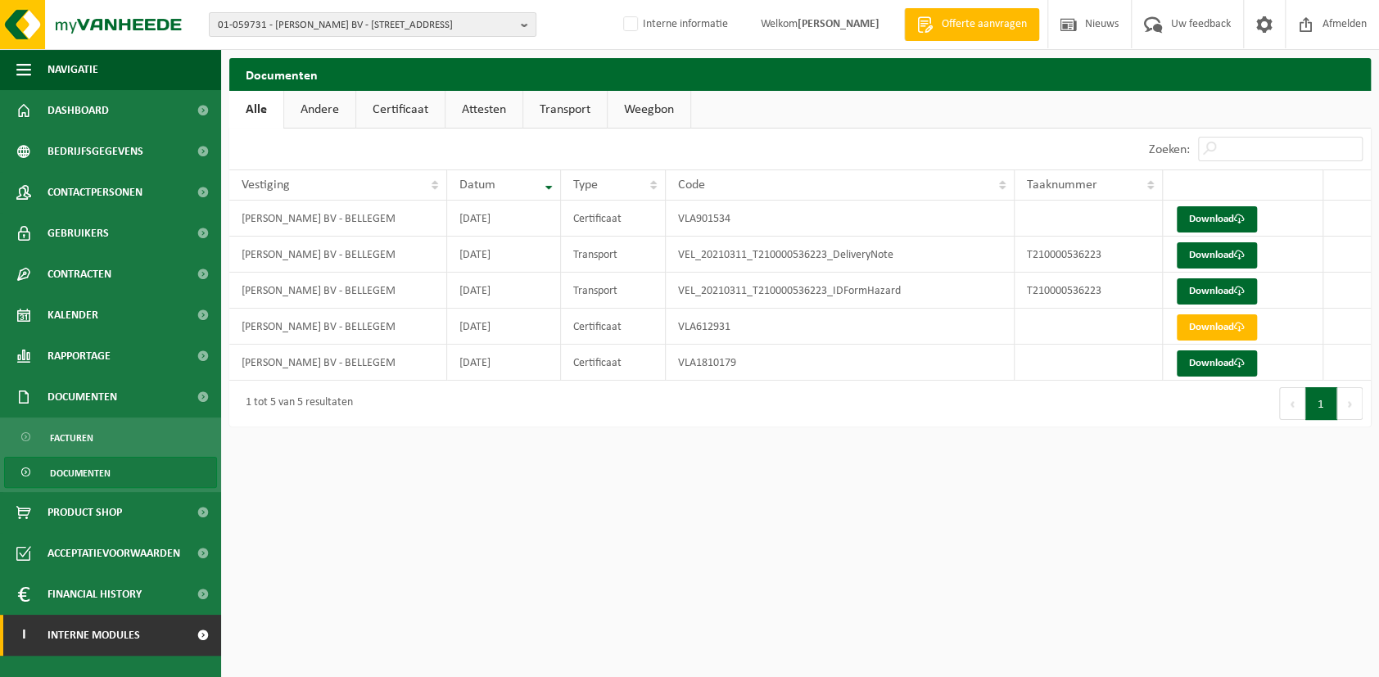
click at [93, 632] on span "Interne modules" at bounding box center [93, 635] width 93 height 41
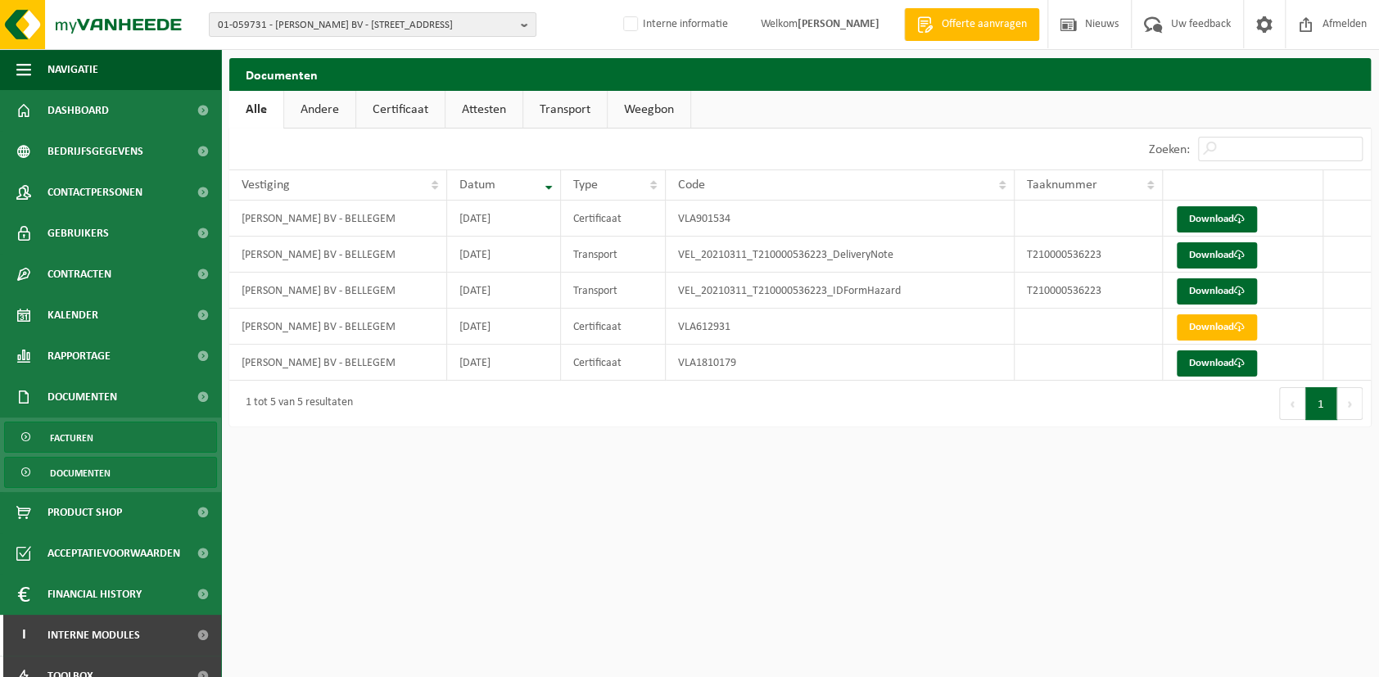
click at [84, 446] on span "Facturen" at bounding box center [71, 437] width 43 height 31
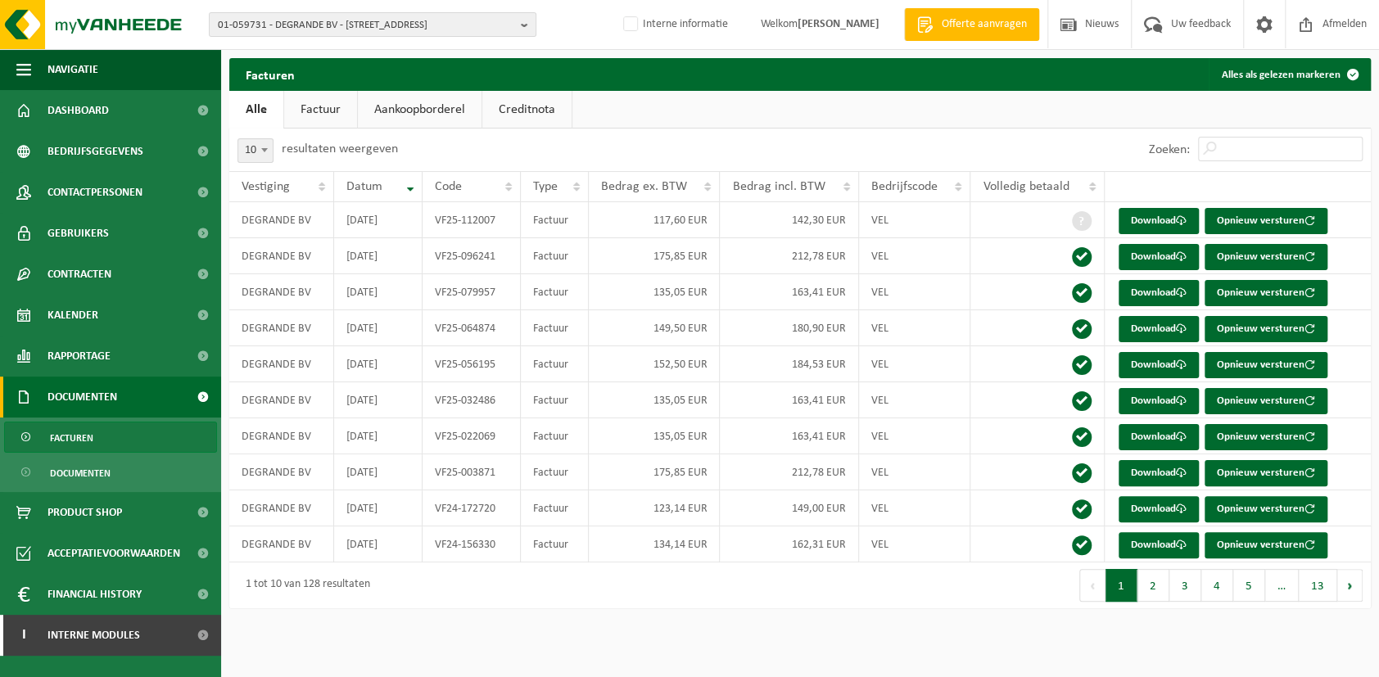
click at [544, 105] on link "Creditnota" at bounding box center [526, 110] width 89 height 38
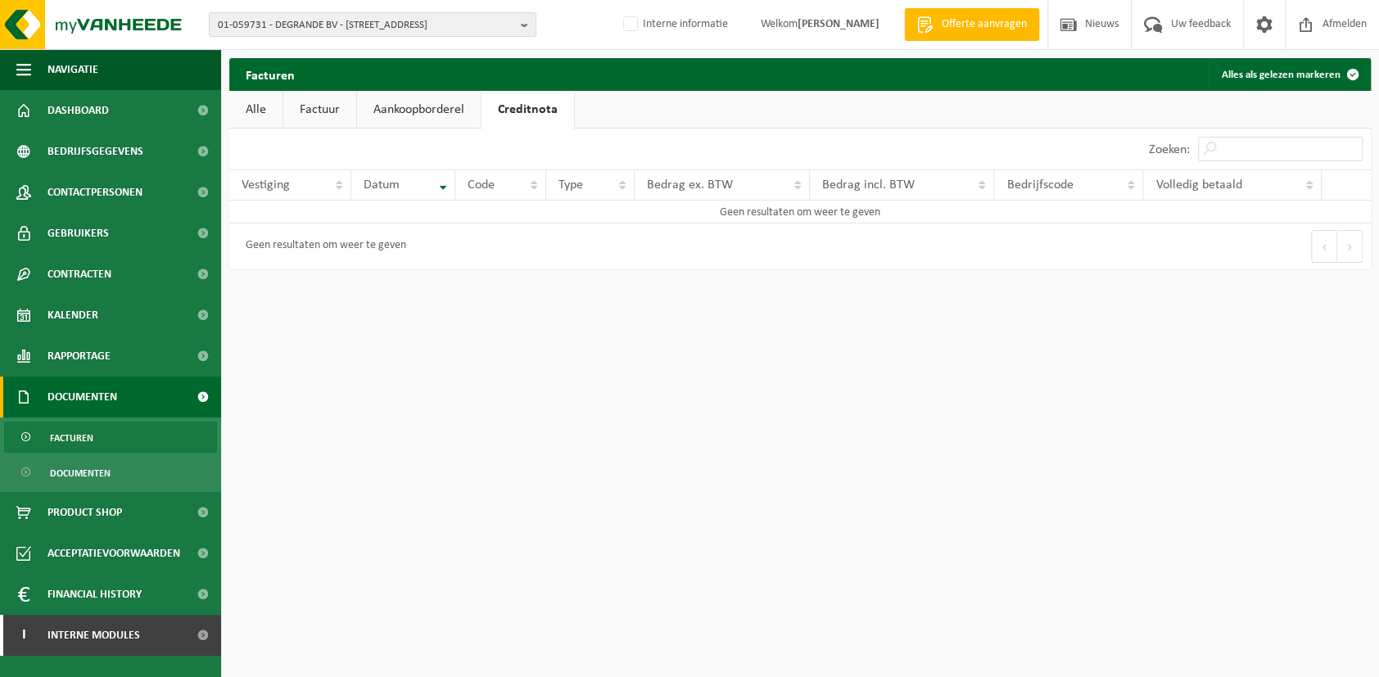
click at [287, 110] on link "Factuur" at bounding box center [319, 110] width 73 height 38
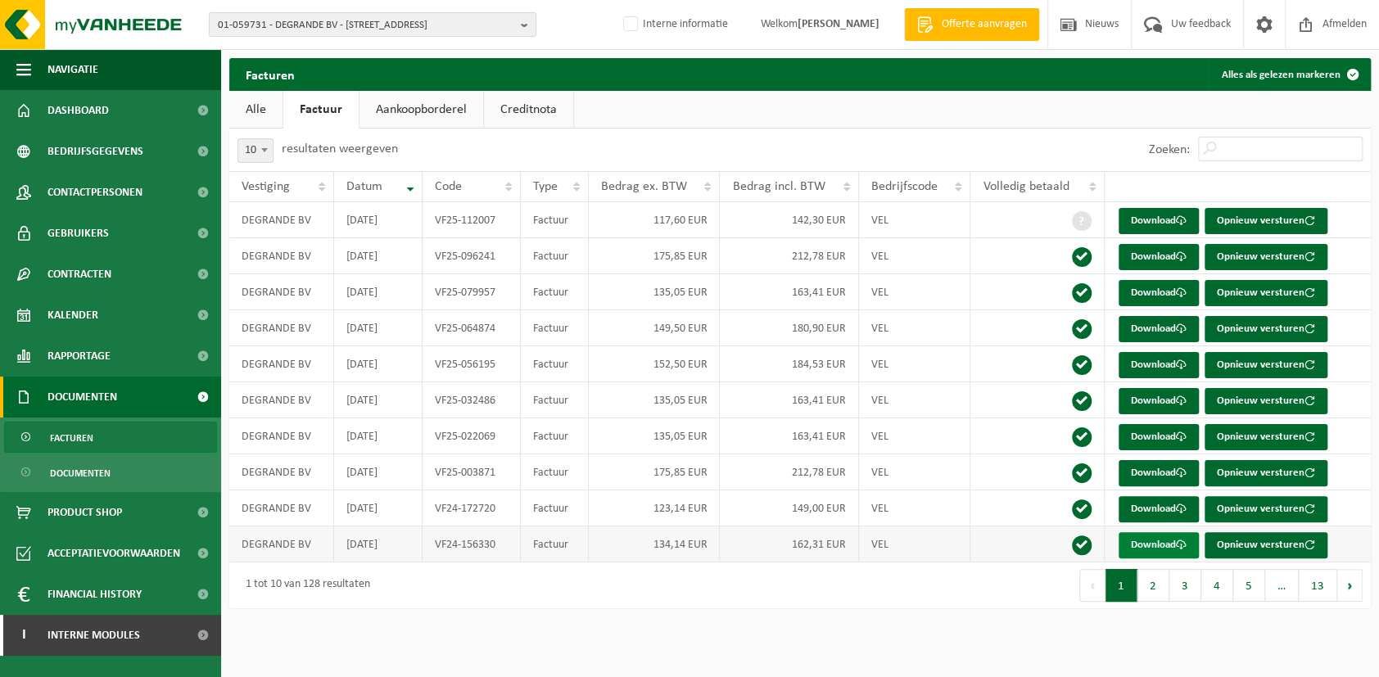
click at [1153, 553] on link "Download" at bounding box center [1158, 545] width 80 height 26
click at [296, 20] on span "01-059731 - DEGRANDE BV - [STREET_ADDRESS]" at bounding box center [366, 25] width 296 height 25
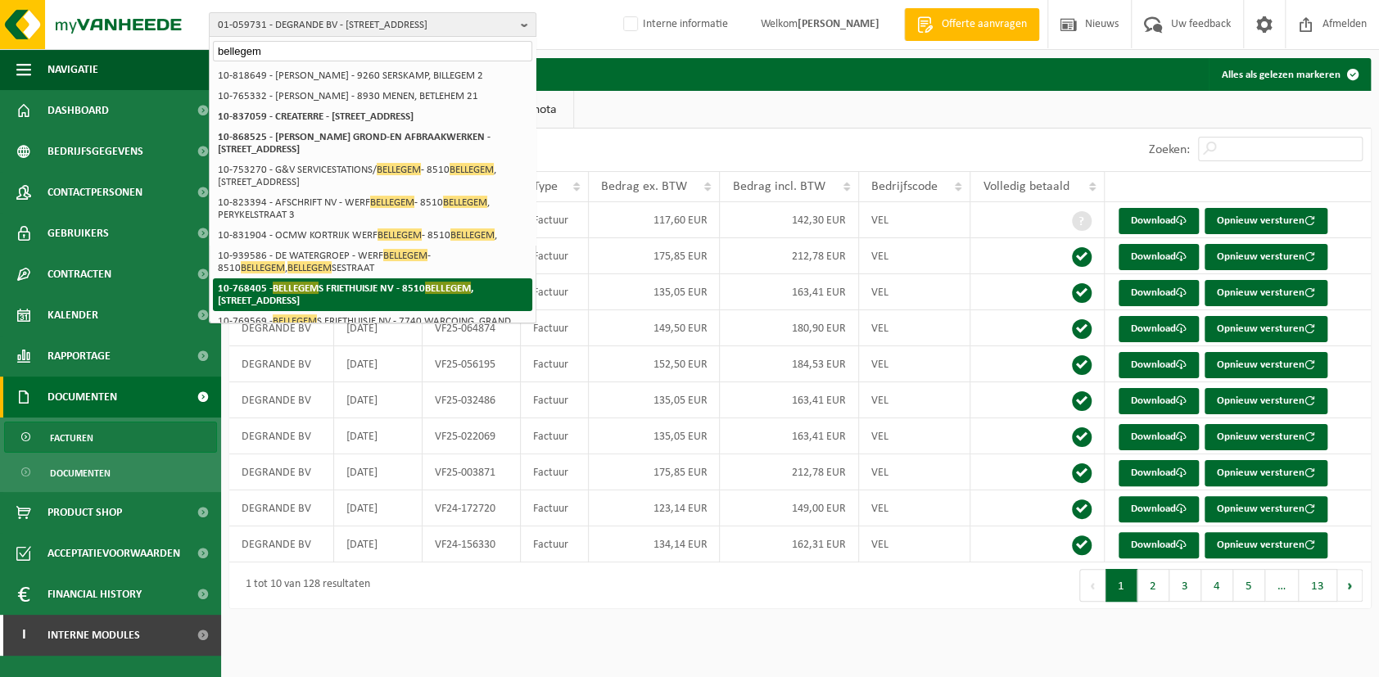
type input "bellegem"
click at [377, 300] on strong "10-768405 - BELLEGEM S FRIETHUISJE NV - 8510 BELLEGEM , DOORNIKSERIJKSWEG 134" at bounding box center [345, 294] width 255 height 25
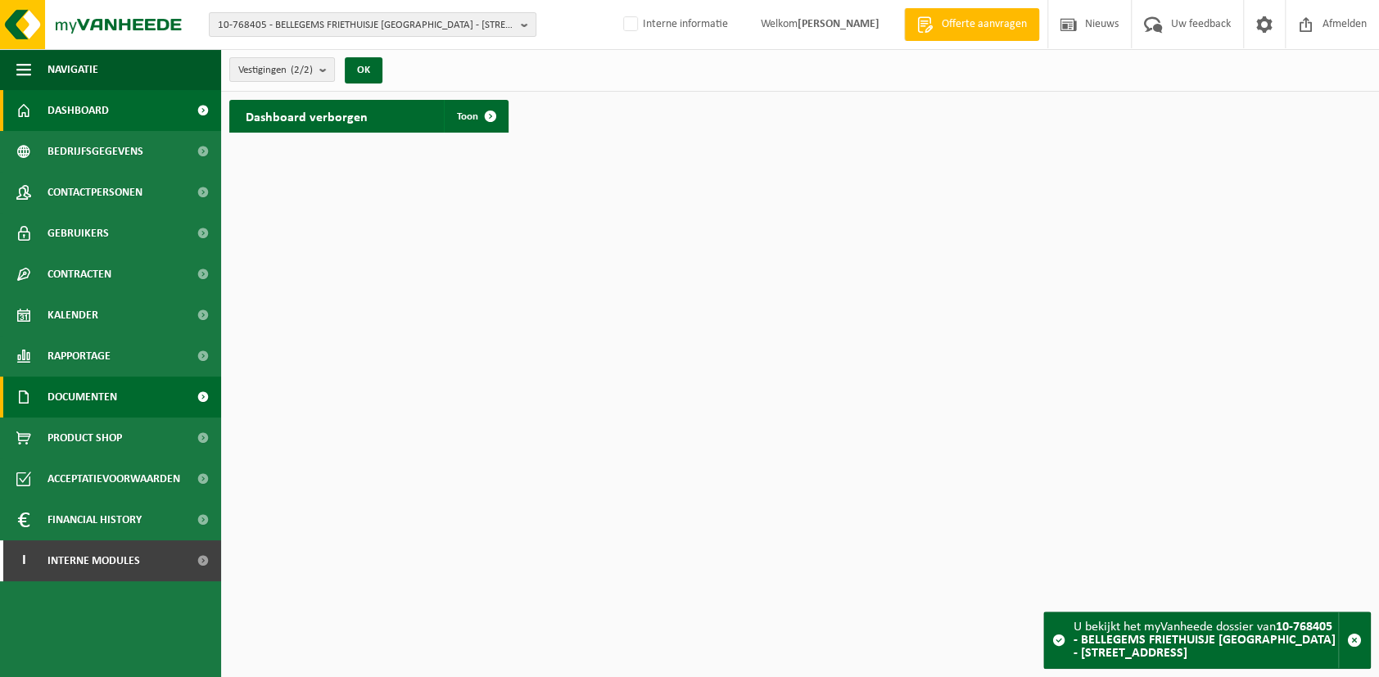
click at [88, 400] on span "Documenten" at bounding box center [82, 397] width 70 height 41
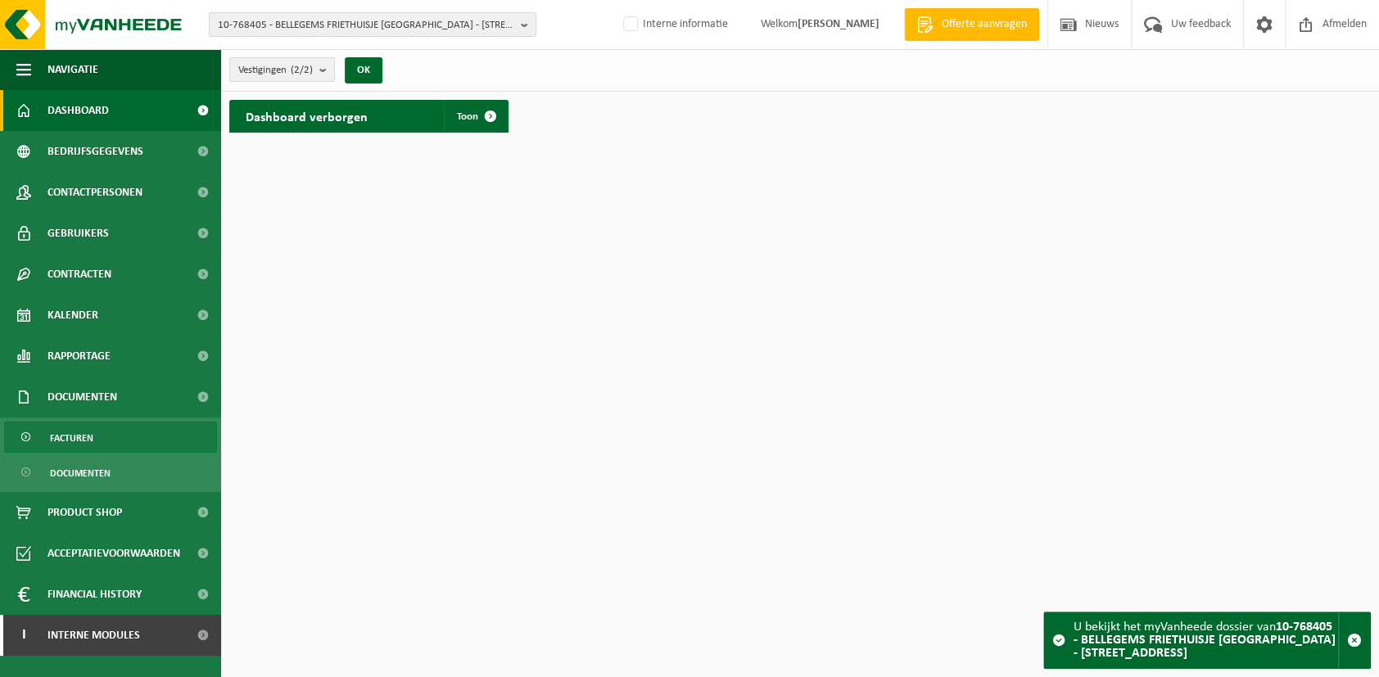
click at [79, 438] on span "Facturen" at bounding box center [71, 437] width 43 height 31
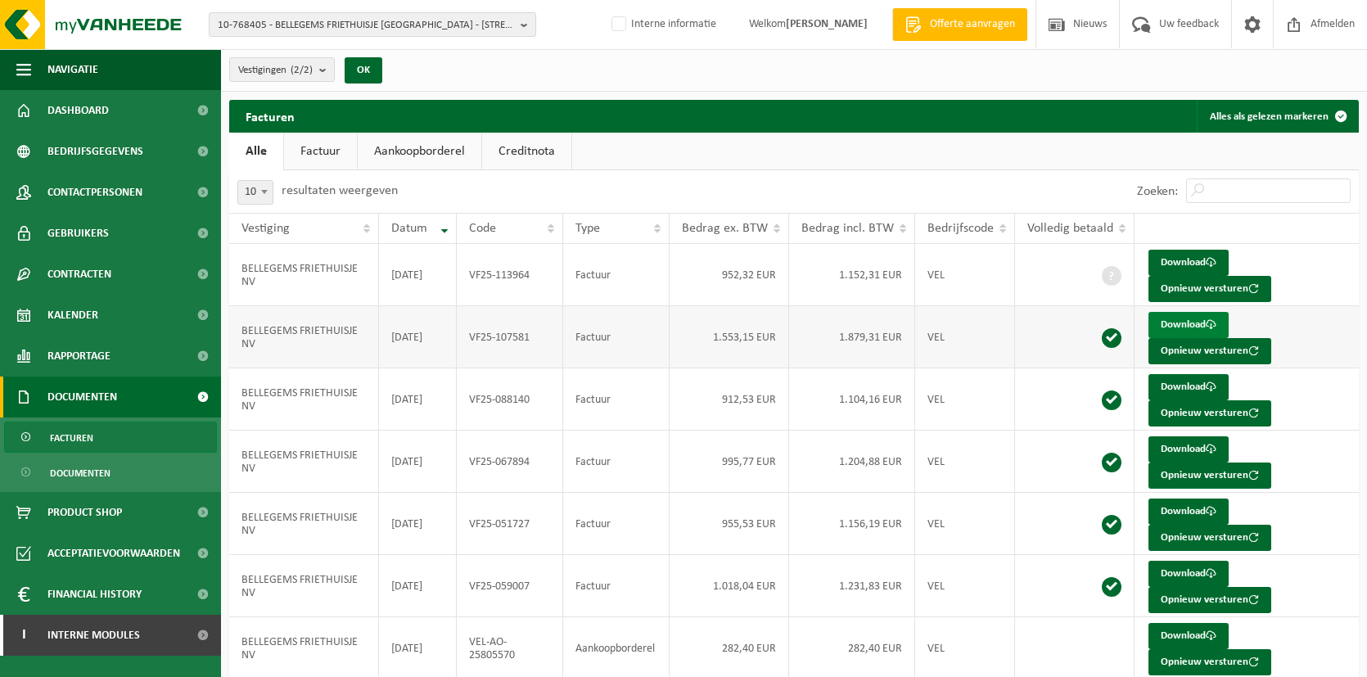
click at [1176, 324] on link "Download" at bounding box center [1189, 325] width 80 height 26
click at [318, 20] on span "10-768405 - BELLEGEMS FRIETHUISJE NV - 8510 BELLEGEM, DOORNIKSERIJKSWEG 134" at bounding box center [366, 25] width 296 height 25
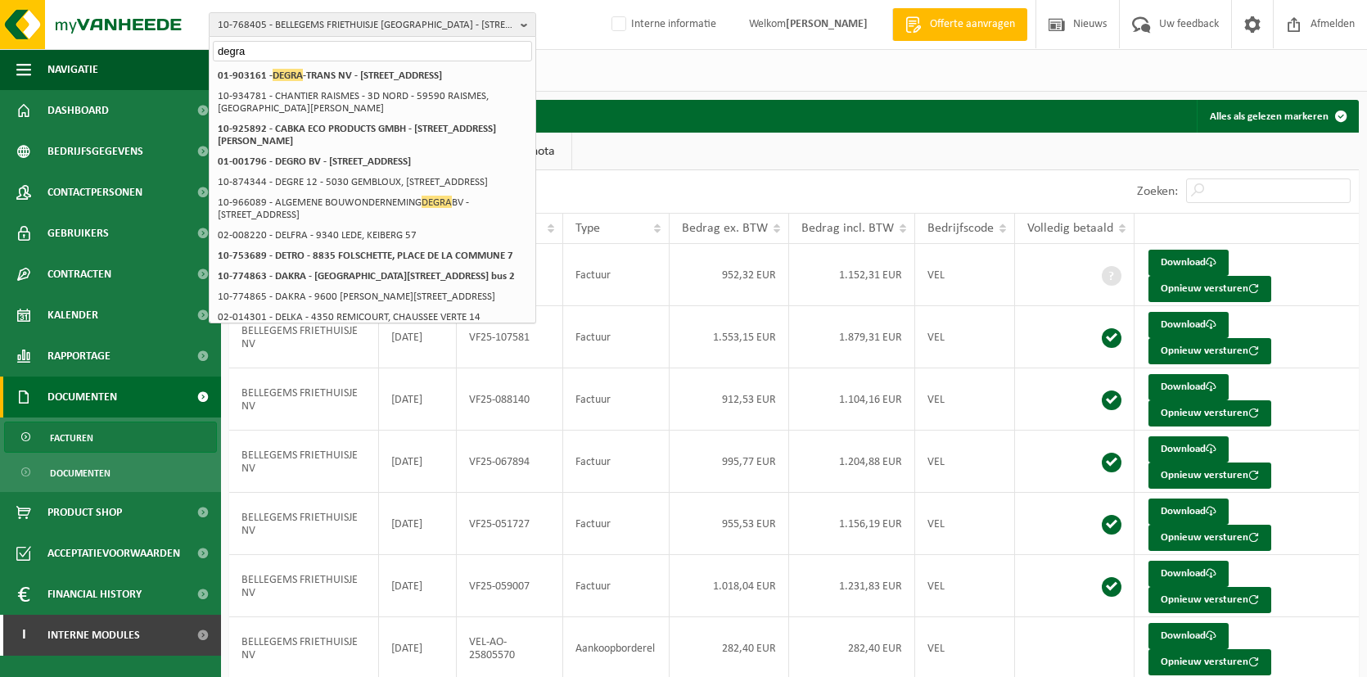
type input "degra"
click at [772, 81] on div "Vestigingen (2/2) Alles selecteren Alles deselecteren BELLEGEMS FRIETHUISJE NV …" at bounding box center [794, 70] width 1146 height 43
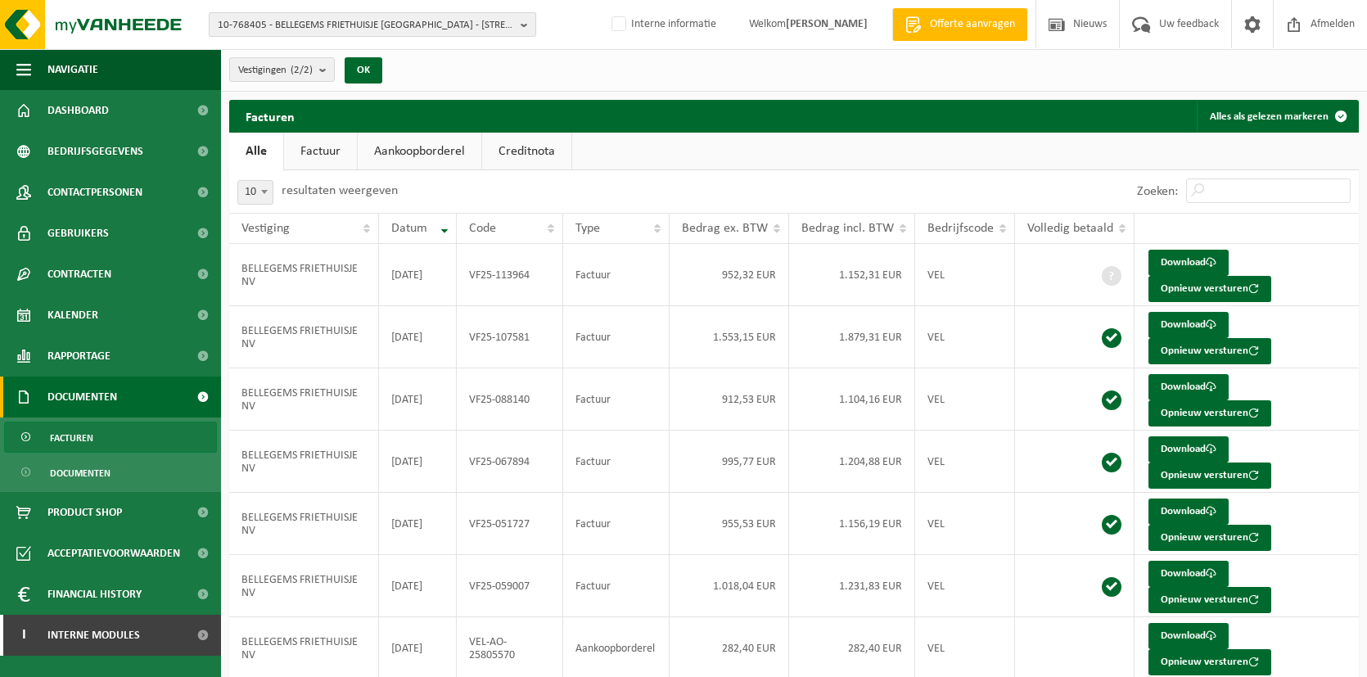
click at [378, 23] on span "10-768405 - BELLEGEMS FRIETHUISJE NV - 8510 BELLEGEM, DOORNIKSERIJKSWEG 134" at bounding box center [366, 25] width 296 height 25
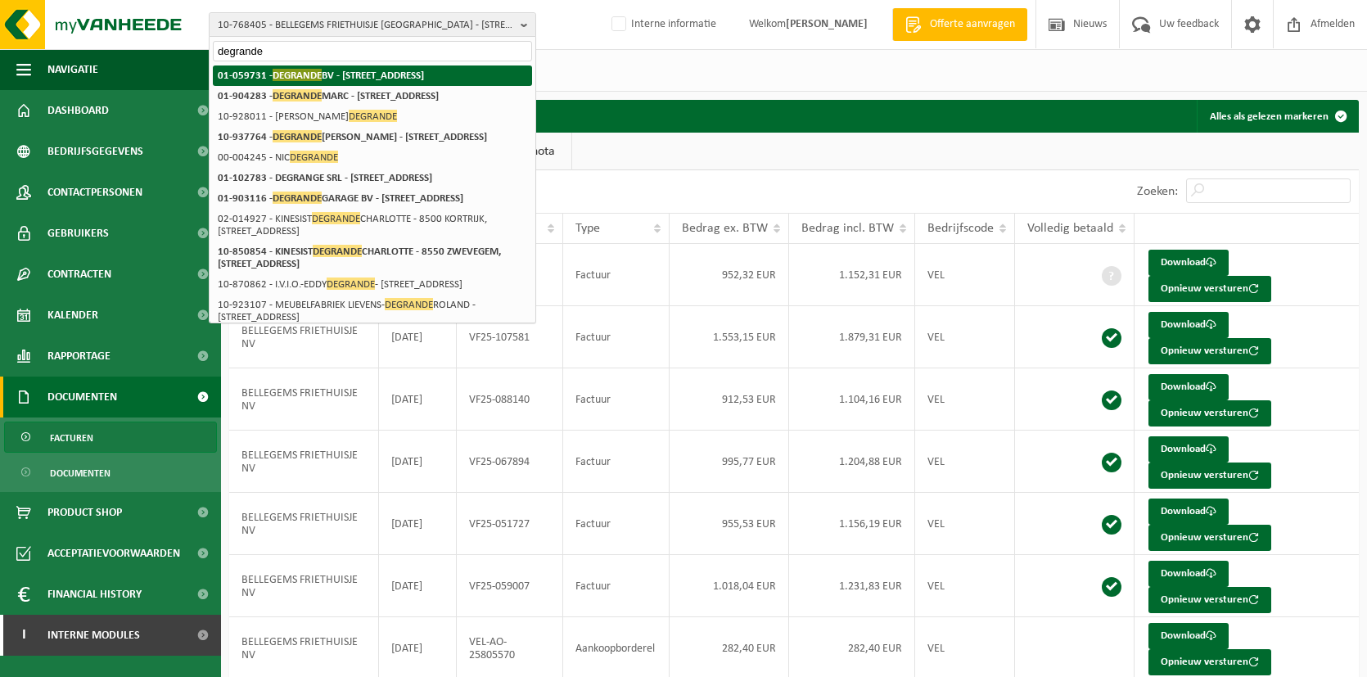
type input "degrande"
click at [349, 80] on strong "01-059731 - DEGRANDE BV - 8510 BELLEGEM, DOORNIKSERIJKSWEG 117" at bounding box center [321, 75] width 206 height 12
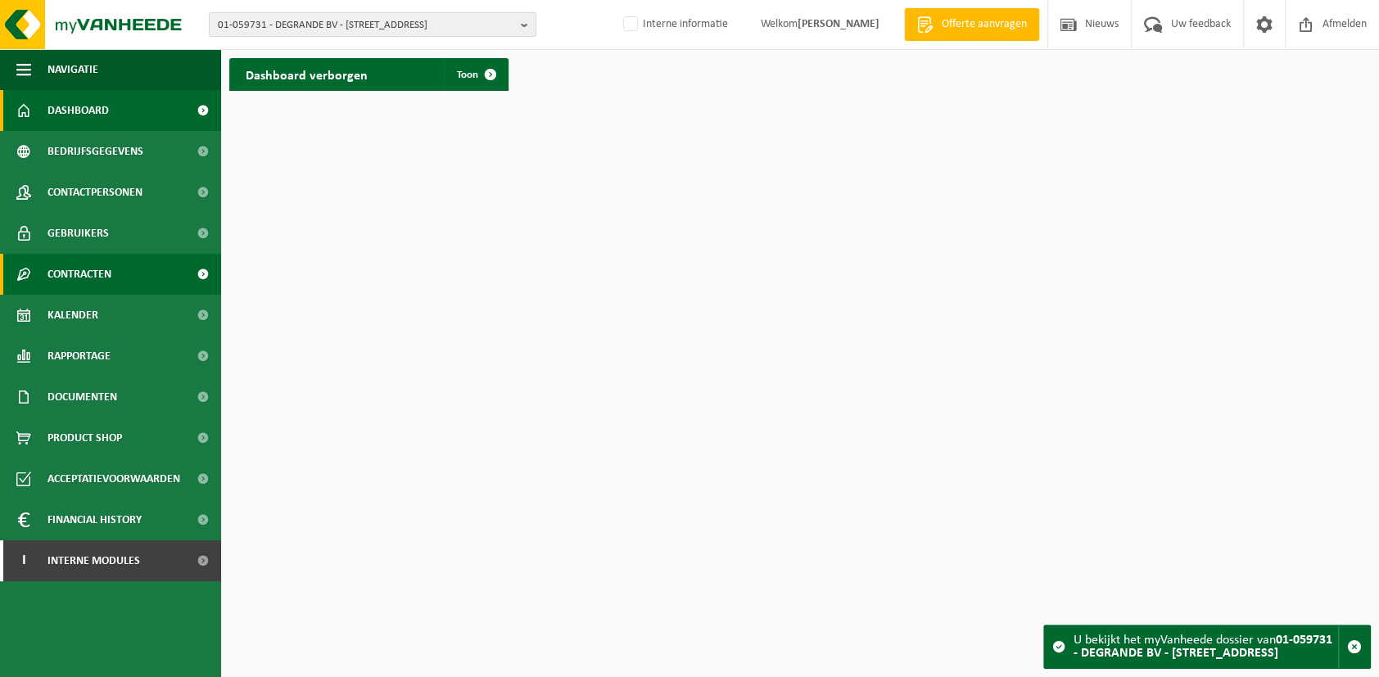
click at [90, 282] on span "Contracten" at bounding box center [79, 274] width 64 height 41
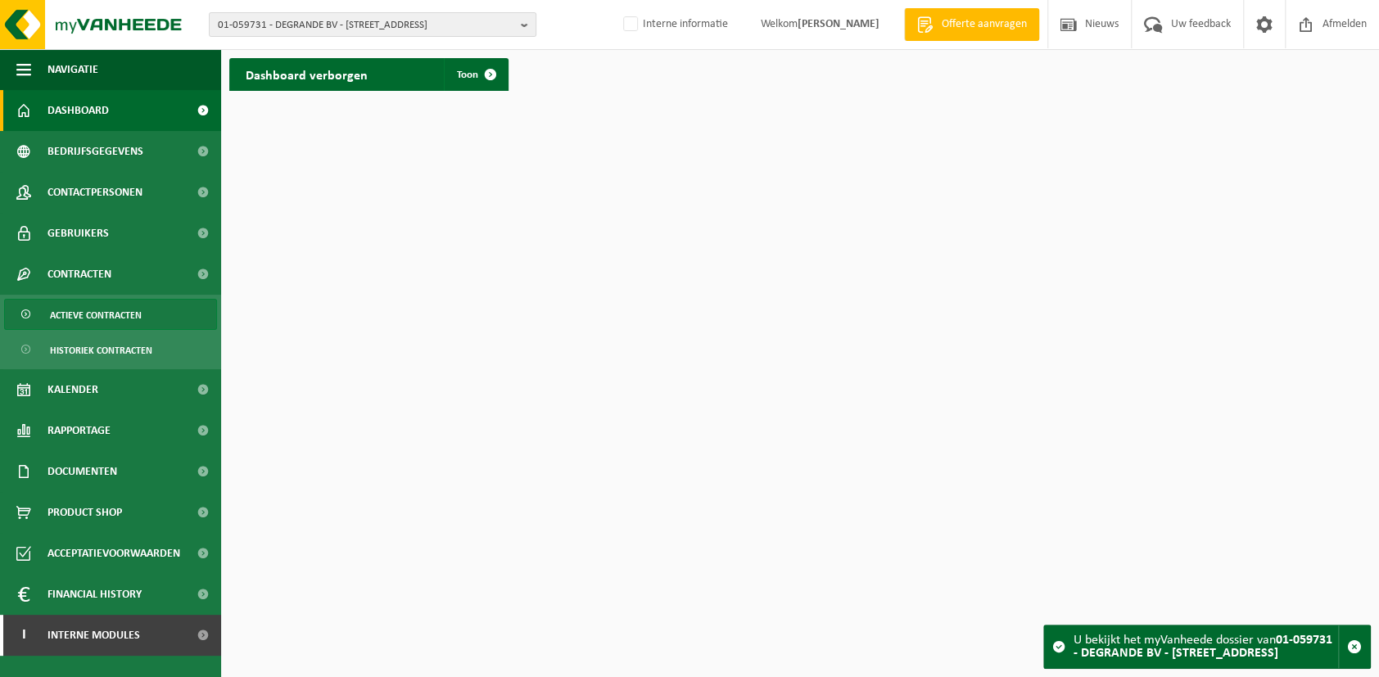
click at [106, 318] on span "Actieve contracten" at bounding box center [96, 315] width 92 height 31
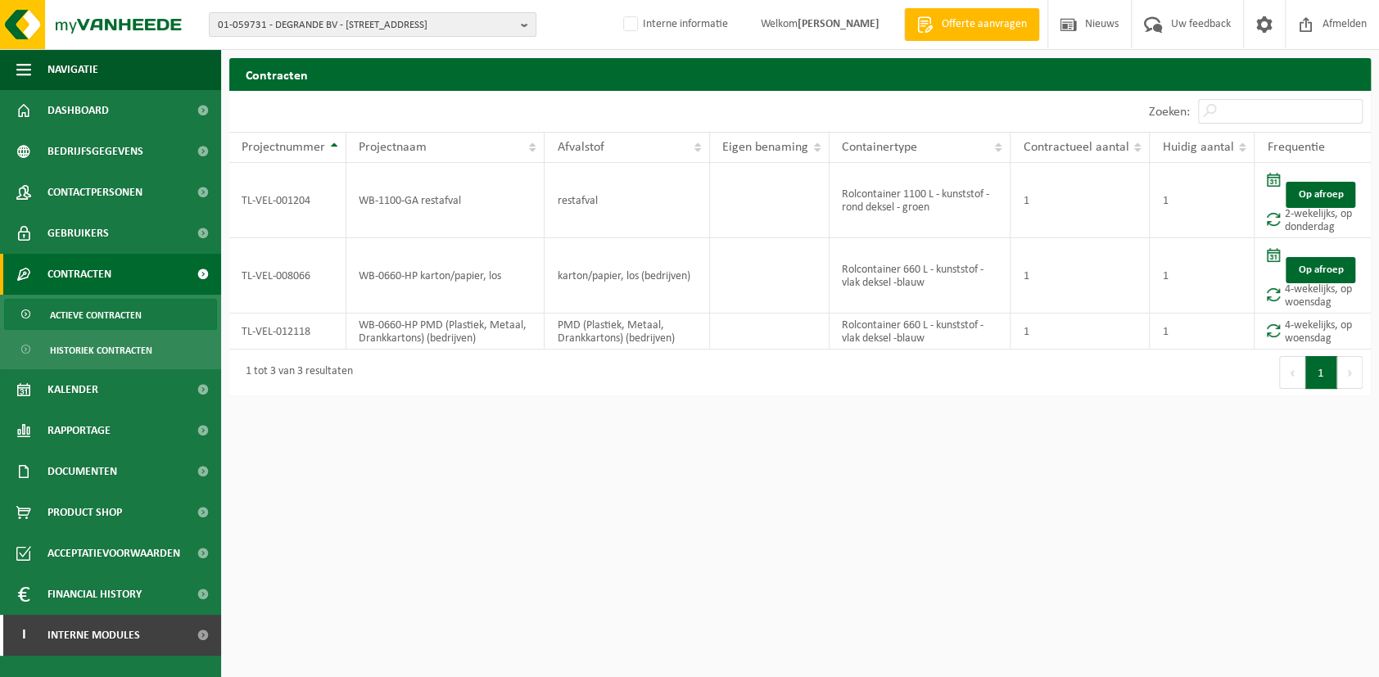
click at [519, 436] on html "01-059731 - DEGRANDE BV - [STREET_ADDRESS] BV - [STREET_ADDRESS] [PERSON_NAME] …" at bounding box center [689, 338] width 1379 height 677
drag, startPoint x: 314, startPoint y: 197, endPoint x: 231, endPoint y: 189, distance: 83.1
click at [231, 189] on td "TL-VEL-001204" at bounding box center [287, 200] width 117 height 75
click at [99, 467] on span "Documenten" at bounding box center [82, 471] width 70 height 41
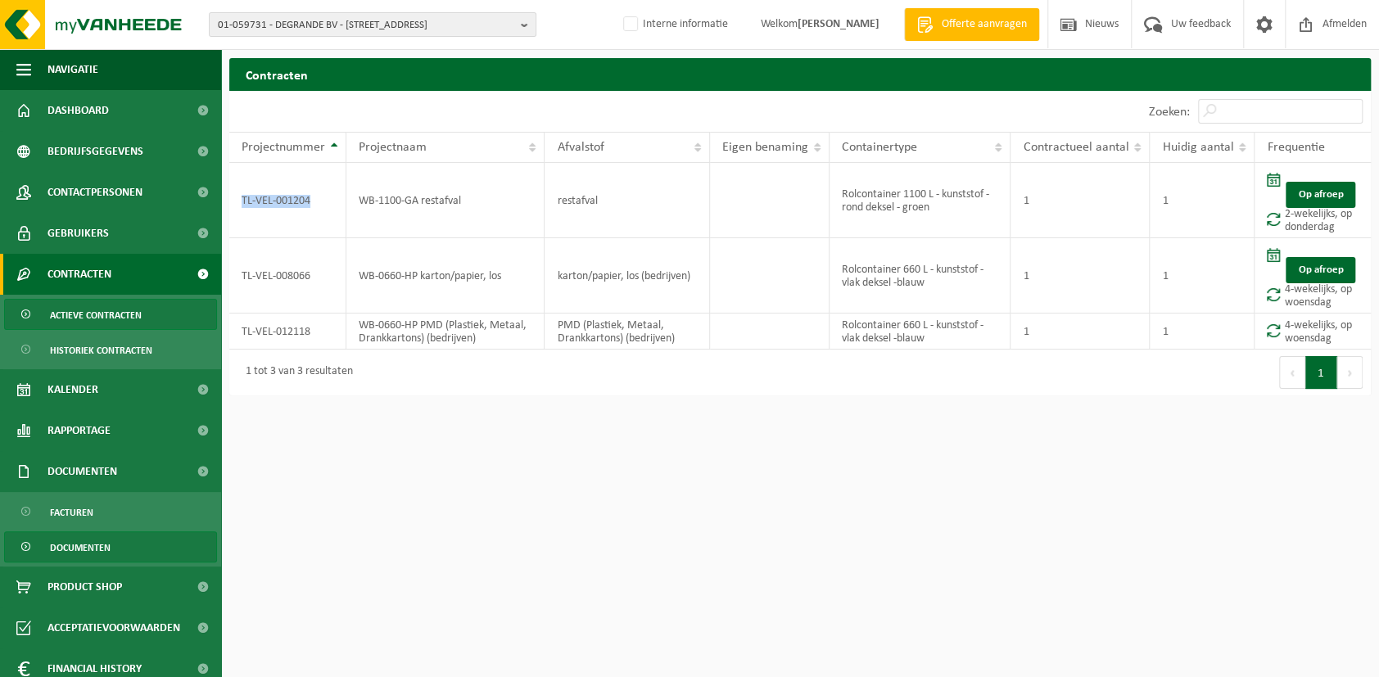
click at [85, 550] on span "Documenten" at bounding box center [80, 547] width 61 height 31
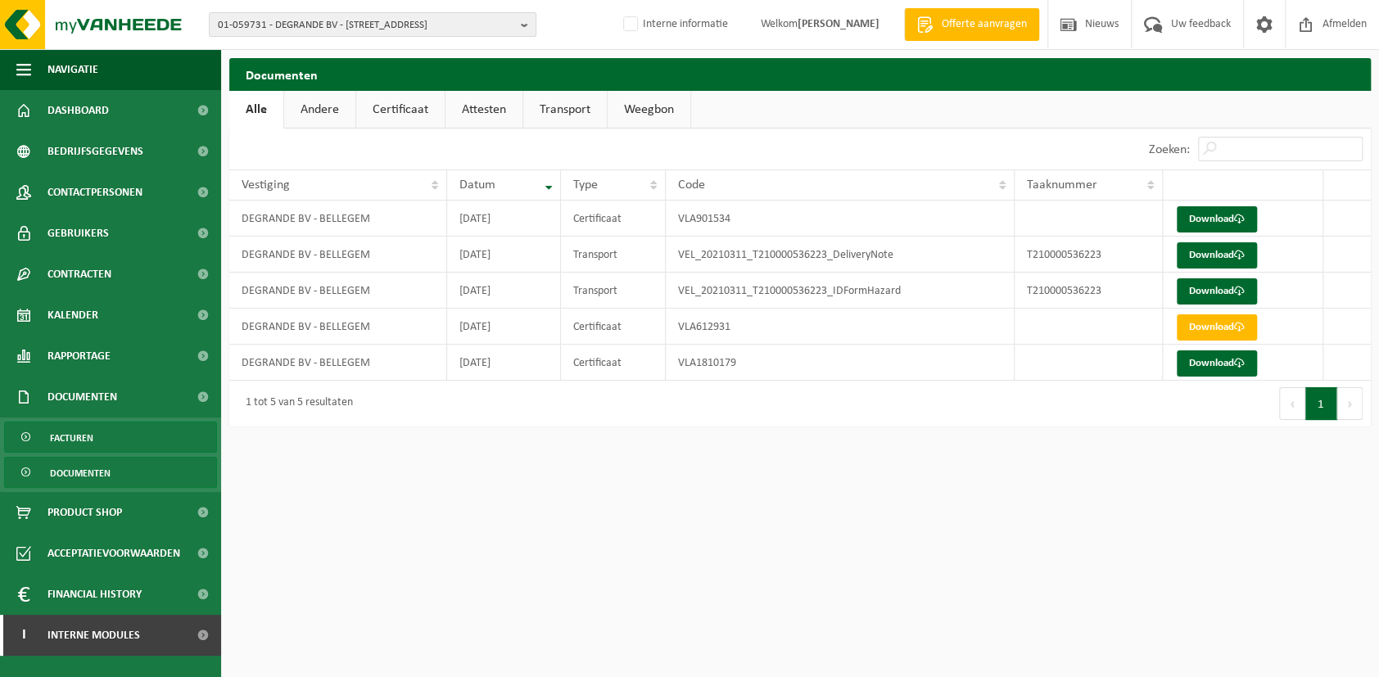
click at [86, 438] on span "Facturen" at bounding box center [71, 437] width 43 height 31
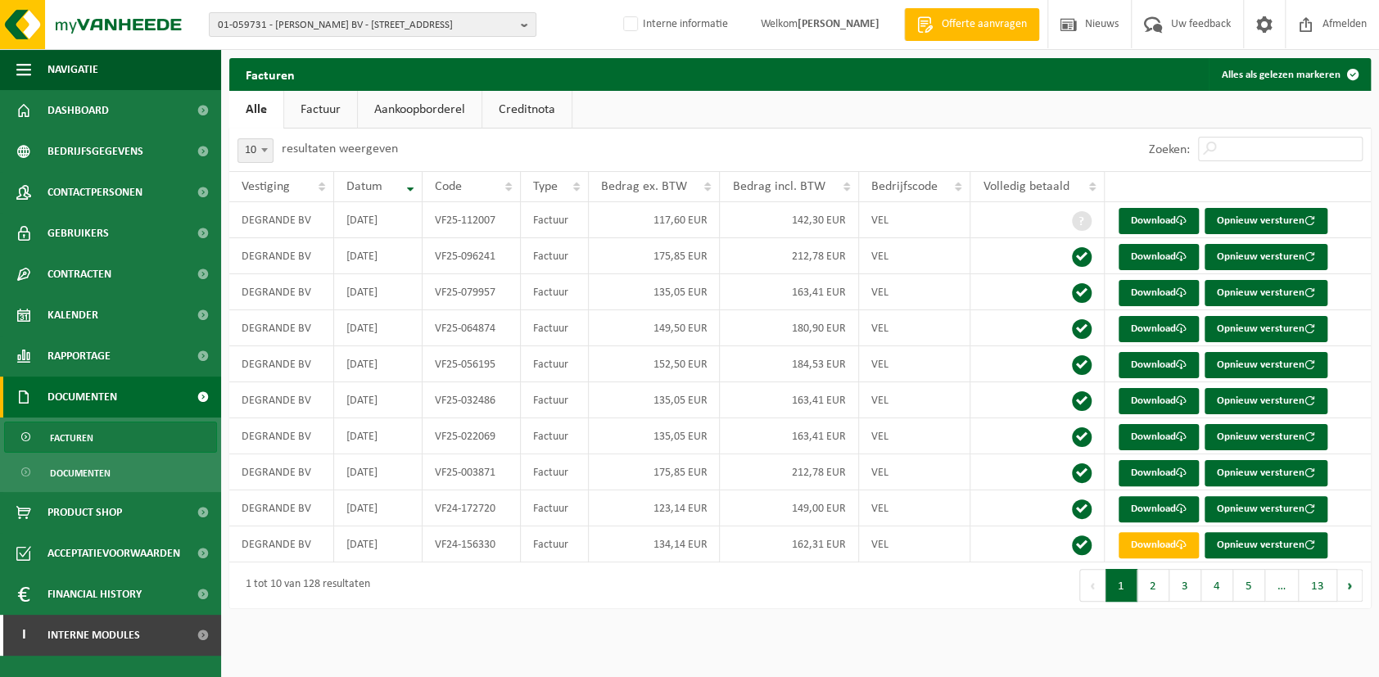
click at [317, 111] on link "Factuur" at bounding box center [320, 110] width 73 height 38
click at [1148, 260] on link "Download" at bounding box center [1158, 257] width 80 height 26
